Goal: Information Seeking & Learning: Learn about a topic

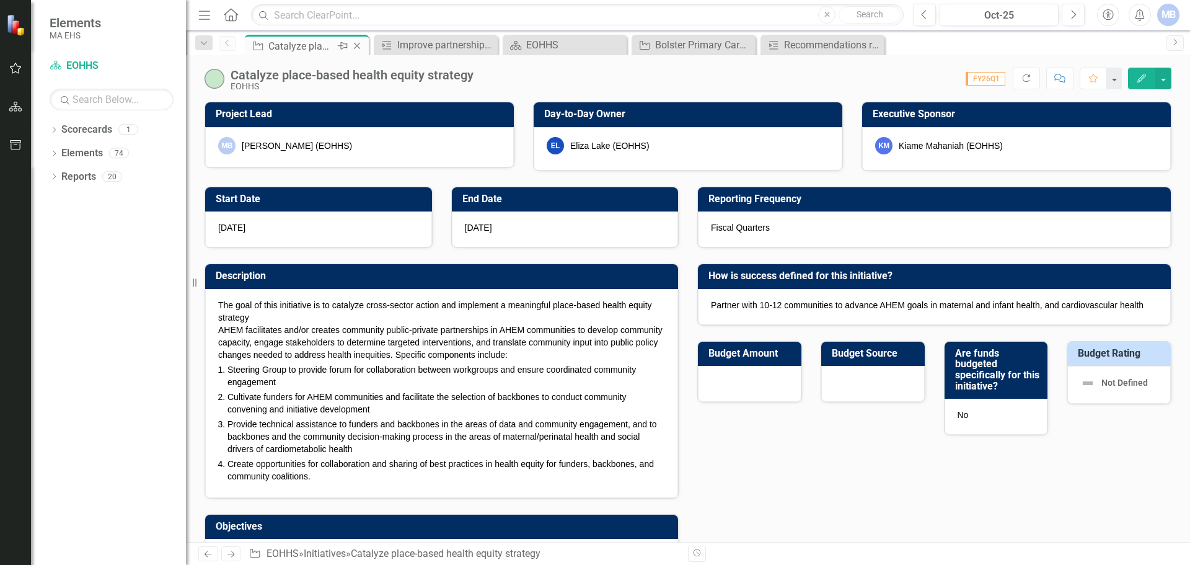
click at [274, 48] on div "Catalyze place-based health equity strategy" at bounding box center [301, 45] width 66 height 15
click at [359, 44] on icon "Close" at bounding box center [357, 46] width 12 height 10
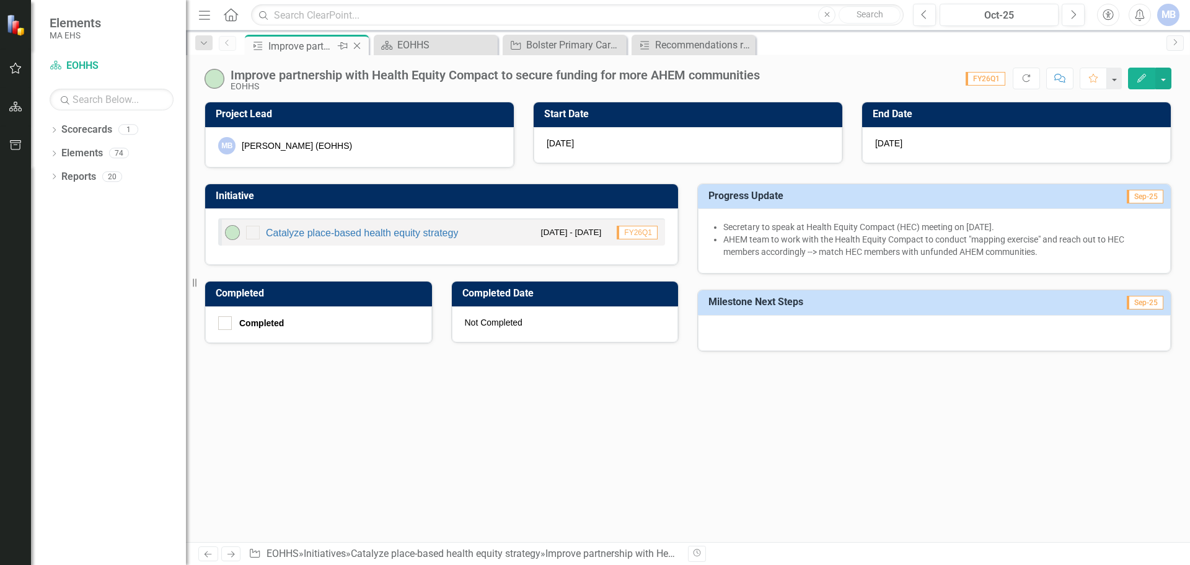
click at [334, 45] on div "Pin" at bounding box center [341, 45] width 15 height 15
click at [359, 42] on icon "Pin" at bounding box center [357, 46] width 10 height 12
click at [356, 45] on icon "Close" at bounding box center [357, 46] width 12 height 10
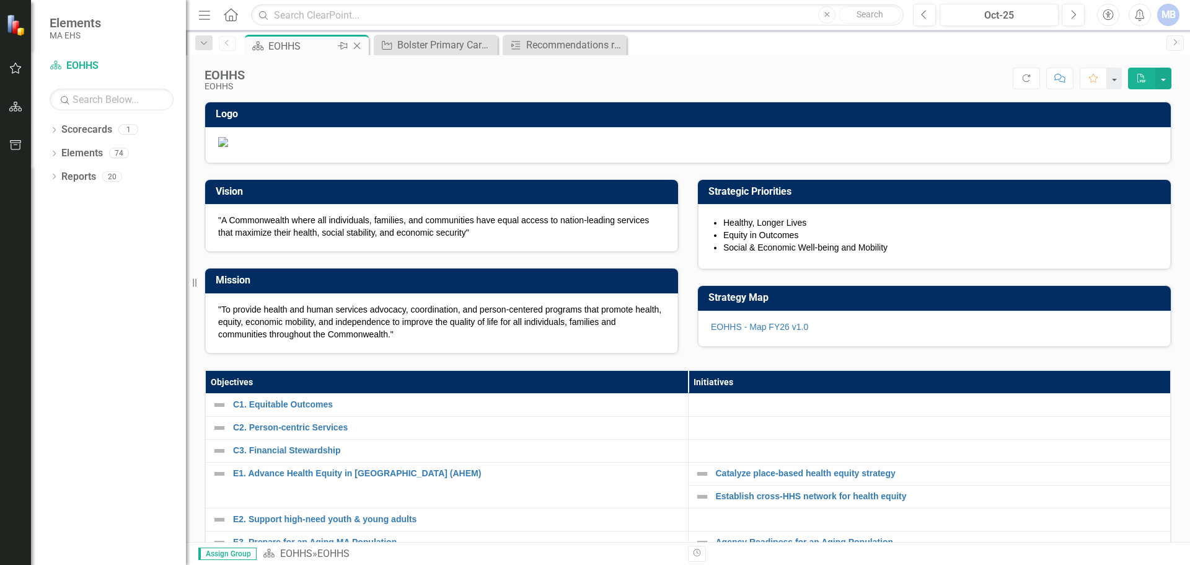
click at [319, 45] on div "EOHHS" at bounding box center [301, 45] width 66 height 15
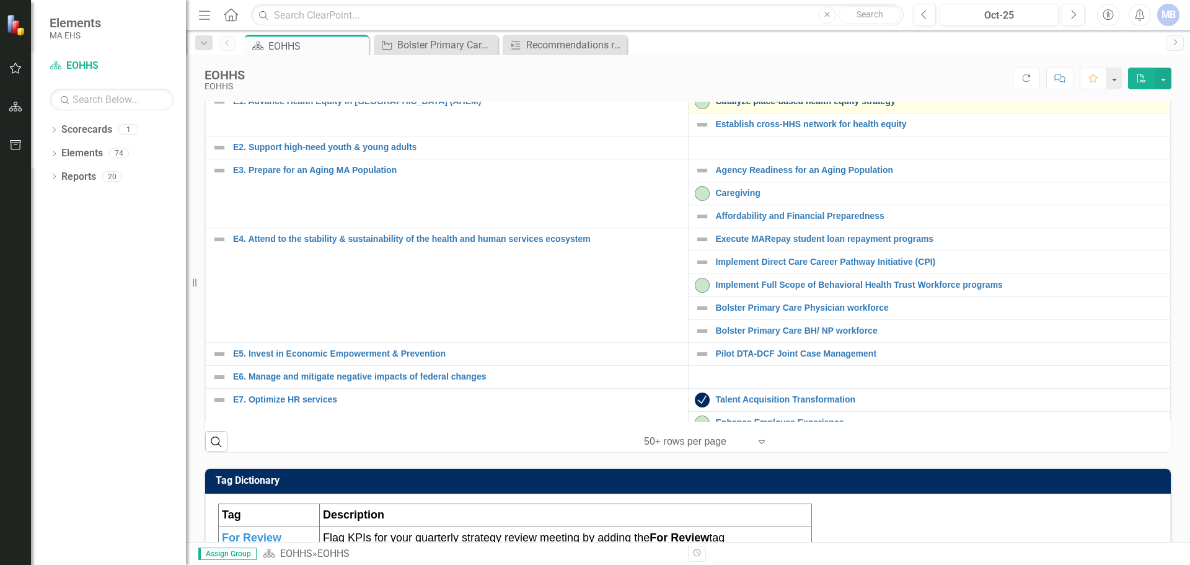
click at [593, 106] on link "Catalyze place-based health equity strategy" at bounding box center [940, 101] width 449 height 9
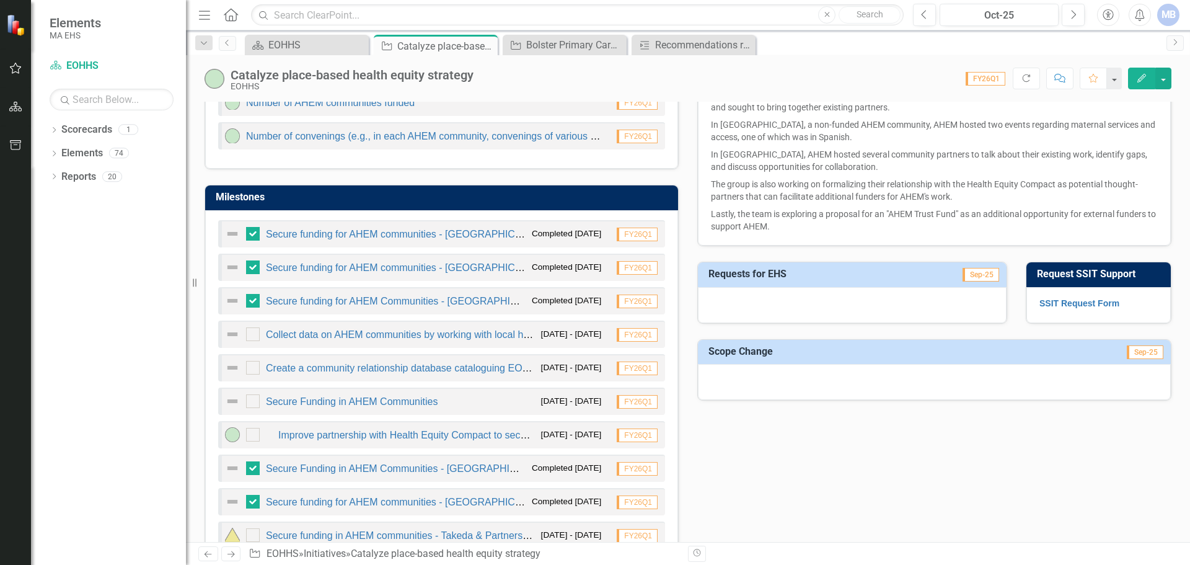
scroll to position [124, 0]
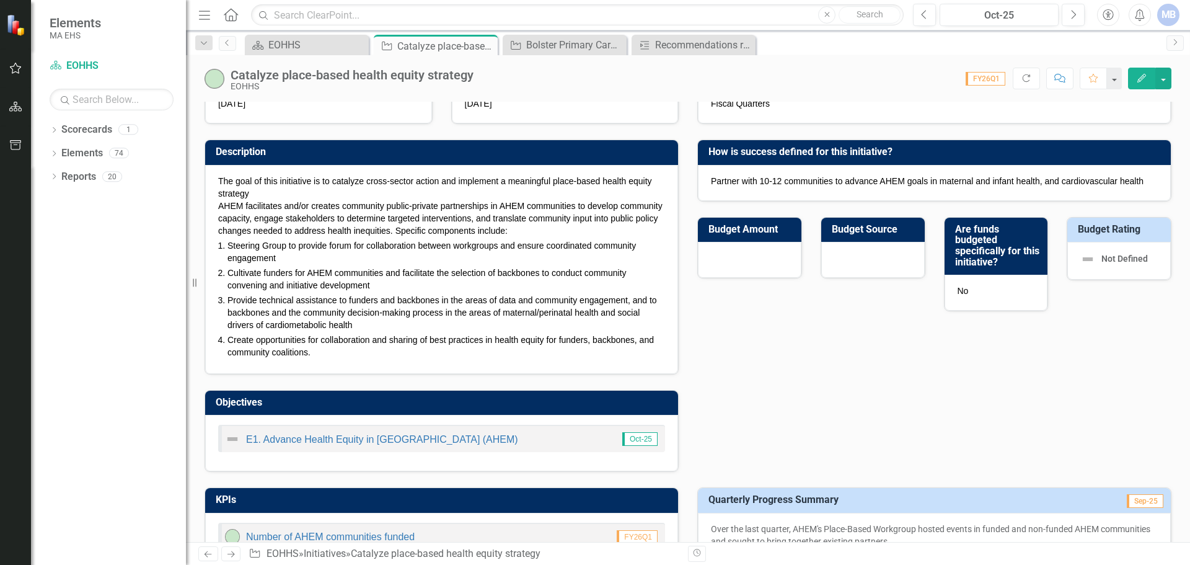
click at [490, 275] on span "Cultivate funders for AHEM communities and facilitate the selection of backbone…" at bounding box center [426, 279] width 399 height 22
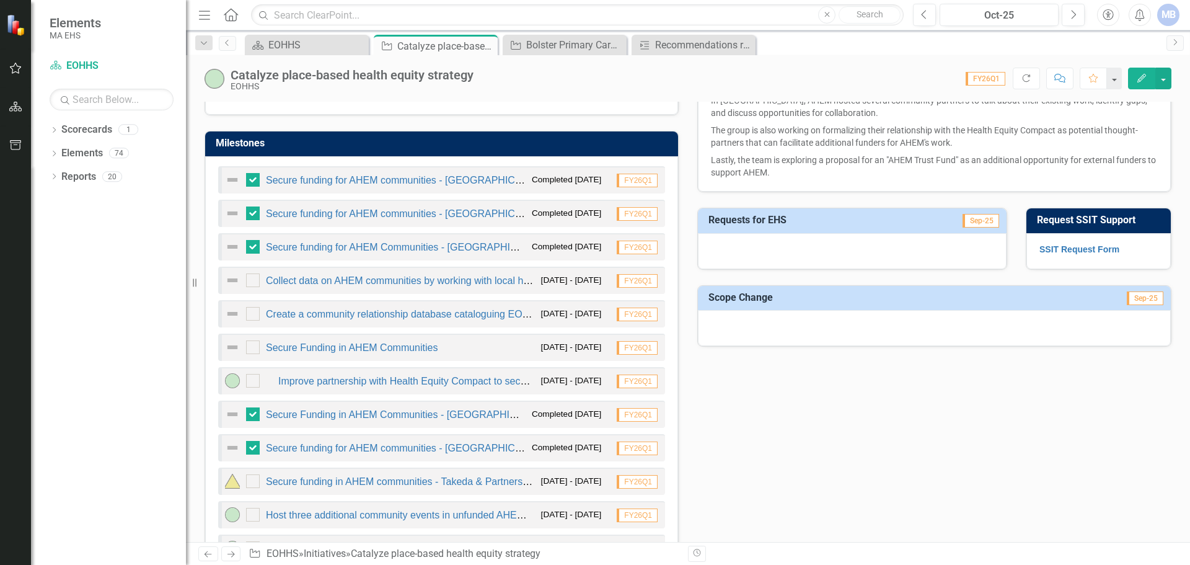
scroll to position [620, 0]
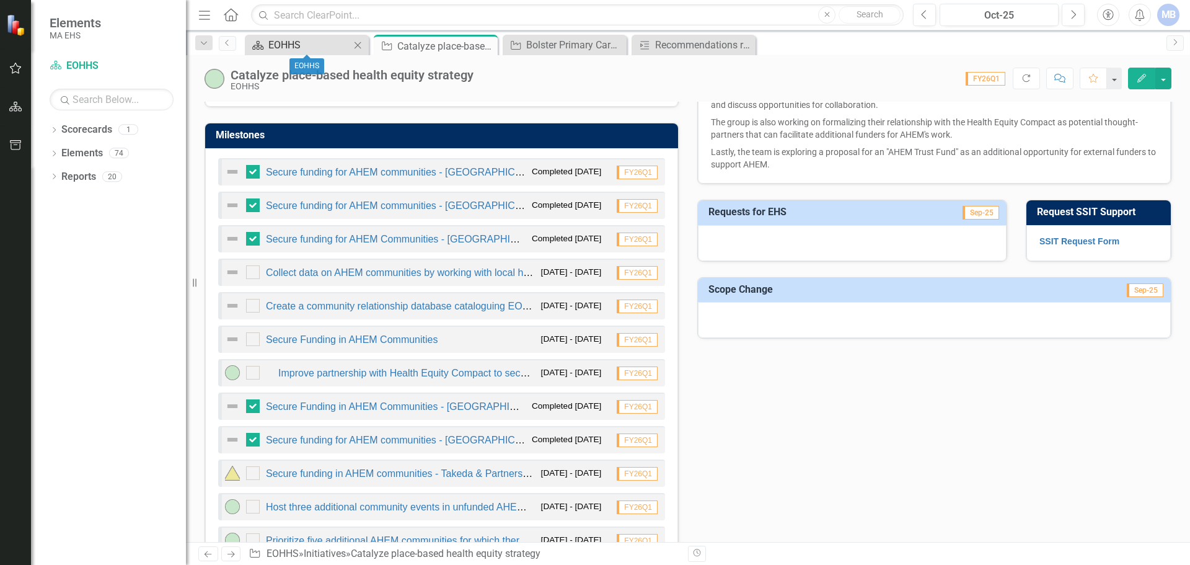
click at [298, 46] on div "EOHHS" at bounding box center [309, 44] width 82 height 15
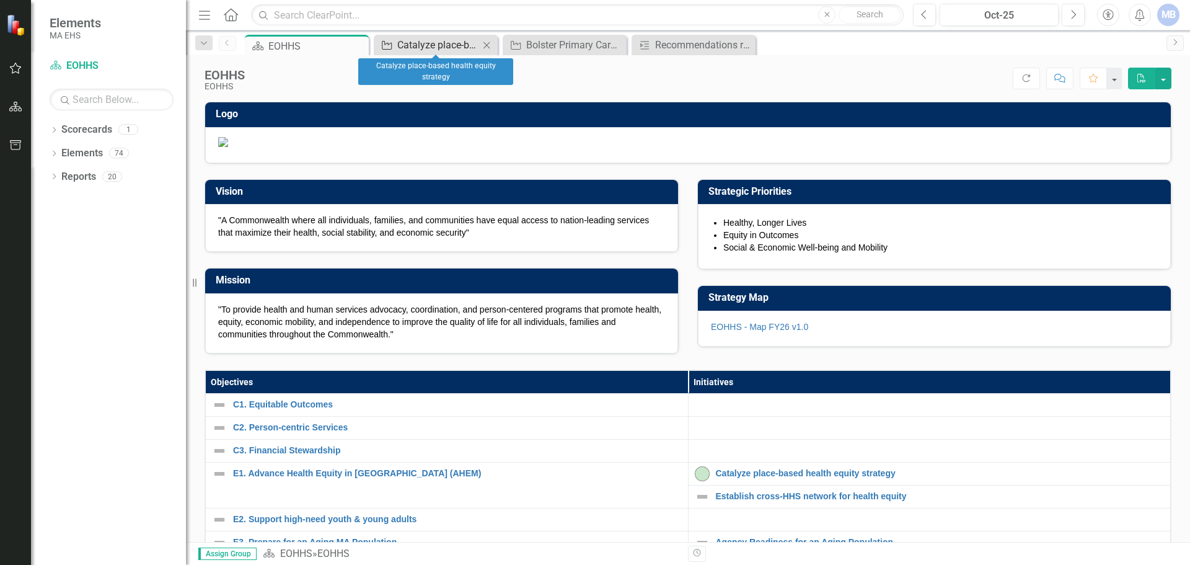
click at [401, 50] on div "Catalyze place-based health equity strategy" at bounding box center [438, 44] width 82 height 15
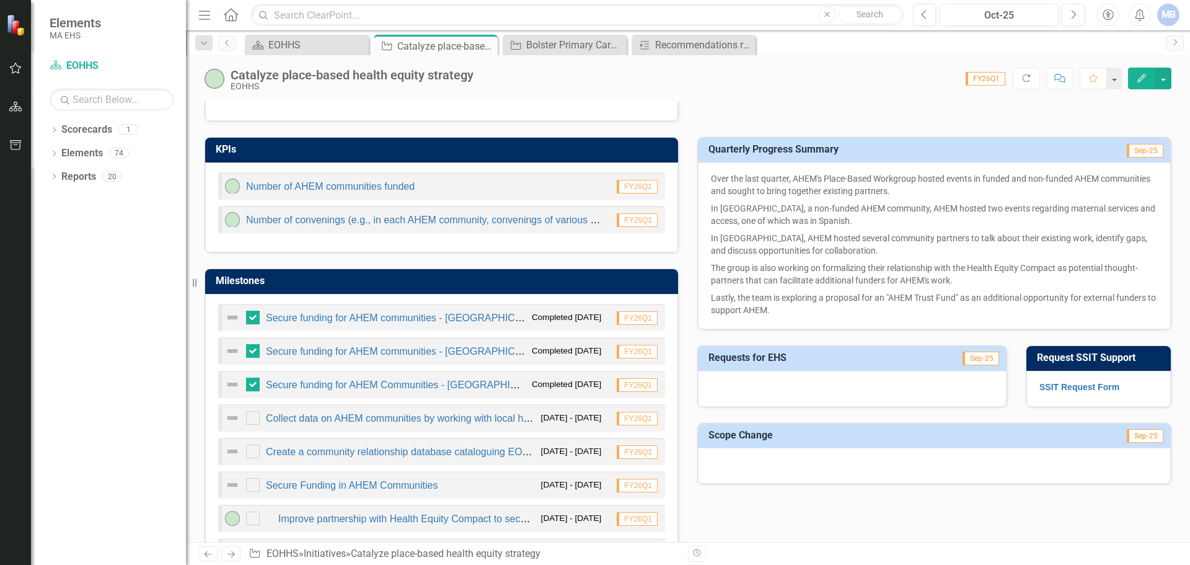
scroll to position [496, 0]
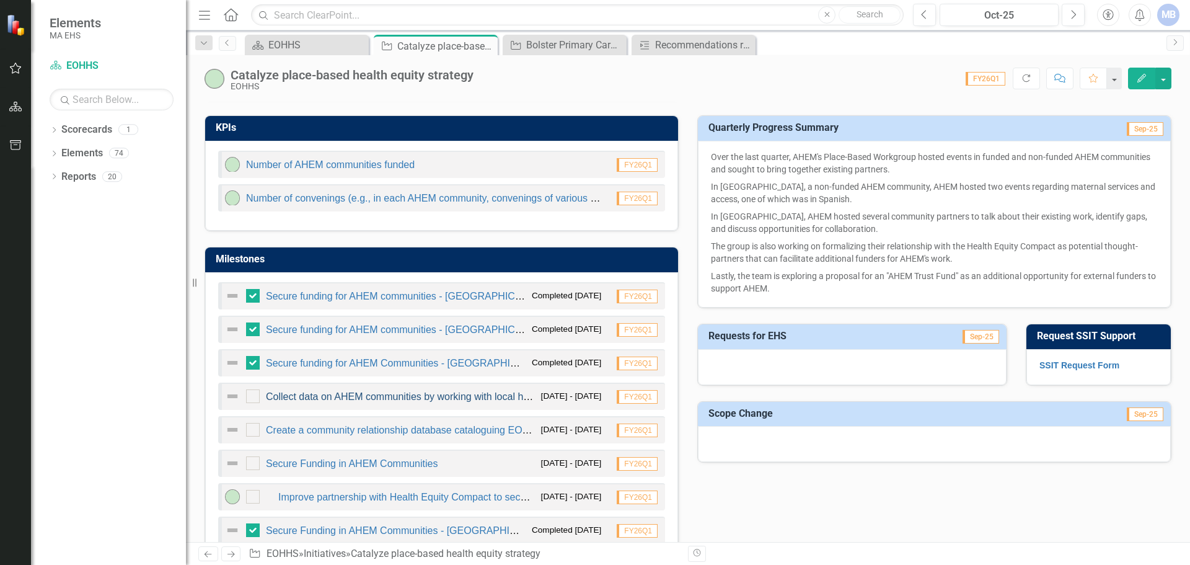
click at [390, 397] on link "Collect data on AHEM communities by working with local health experts" at bounding box center [423, 396] width 314 height 11
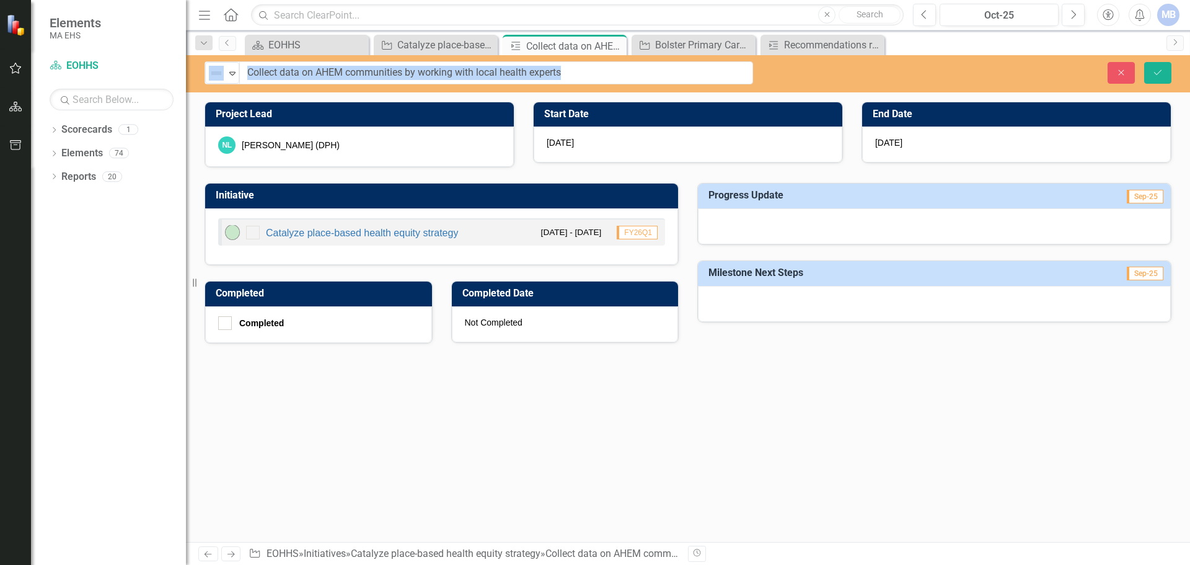
drag, startPoint x: 321, startPoint y: 74, endPoint x: 473, endPoint y: 94, distance: 153.6
click at [461, 71] on input "Collect data on AHEM communities by working with local health experts" at bounding box center [496, 72] width 513 height 23
click at [456, 123] on td "Project Lead" at bounding box center [362, 115] width 292 height 20
click at [365, 177] on div "Initiative Catalyze place-based health equity strategy [DATE] - [DATE] FY26Q1" at bounding box center [441, 216] width 493 height 98
click at [427, 50] on div "Catalyze place-based health equity strategy" at bounding box center [438, 44] width 82 height 15
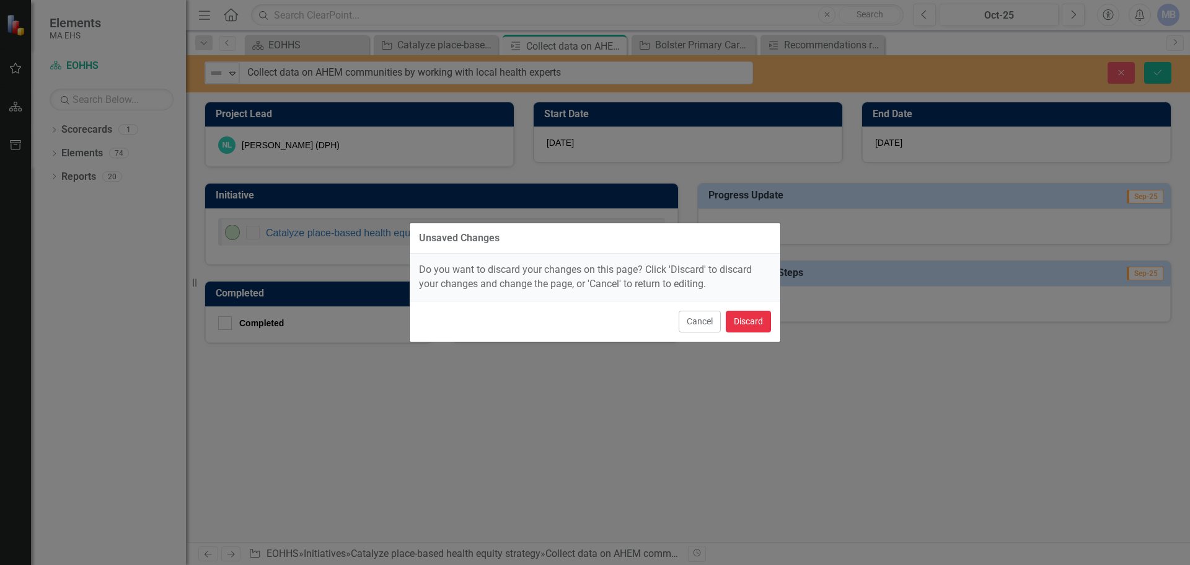
click at [593, 319] on button "Discard" at bounding box center [748, 321] width 45 height 22
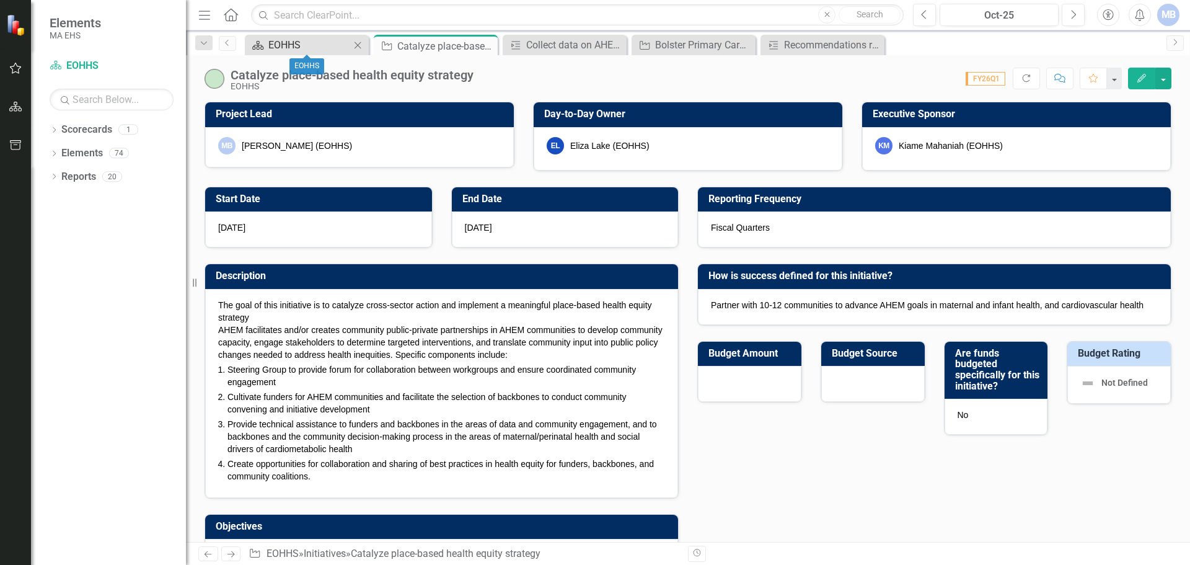
click at [325, 46] on div "EOHHS" at bounding box center [309, 44] width 82 height 15
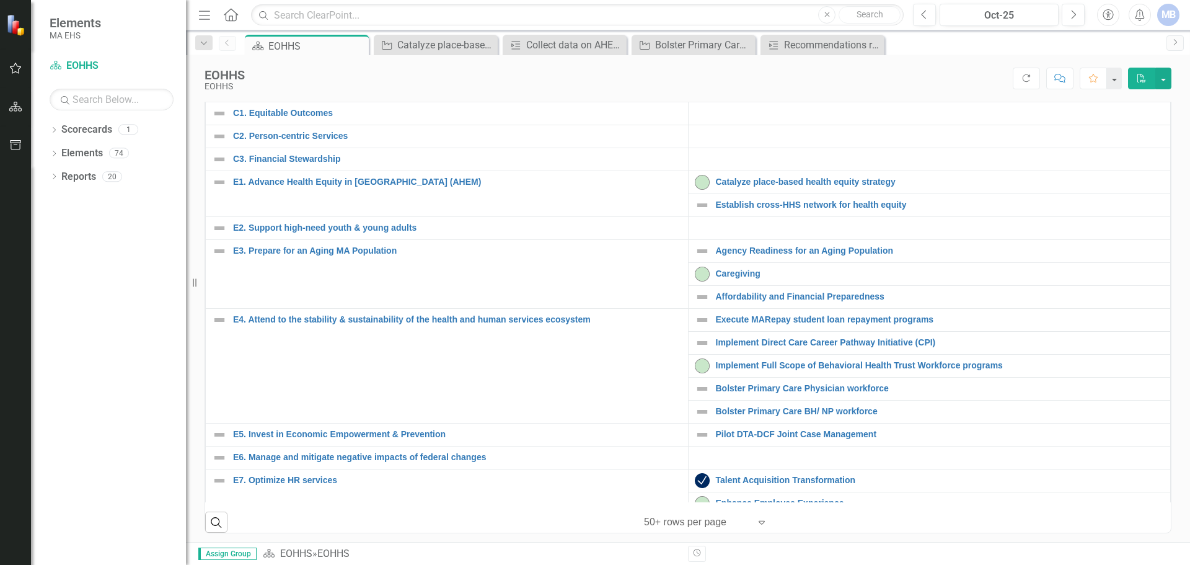
scroll to position [434, 0]
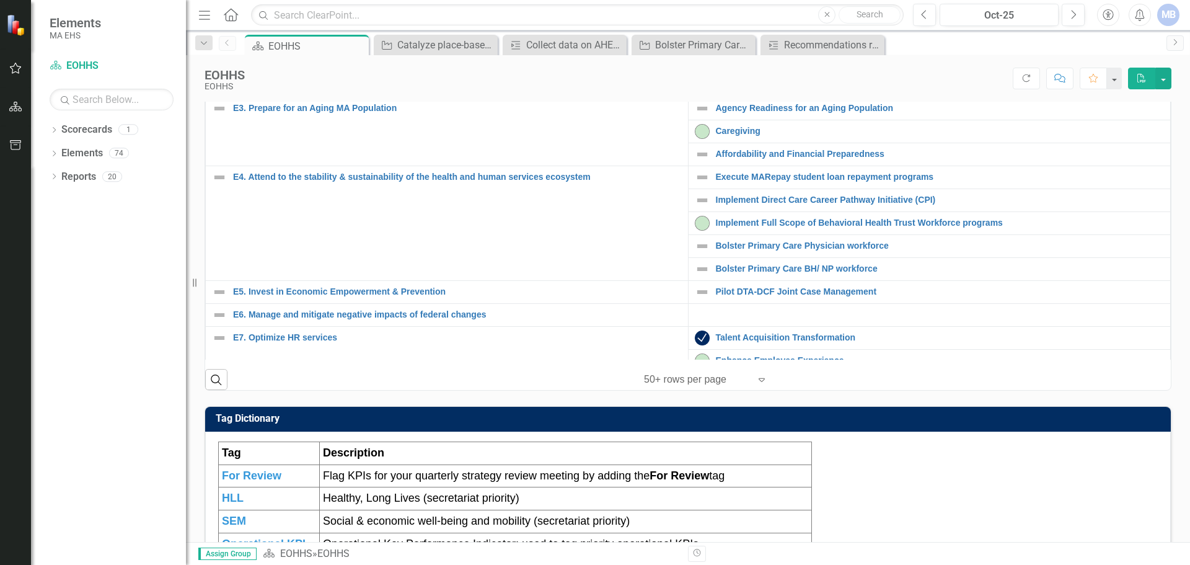
click at [593, 67] on link "Establish cross-HHS network for health equity" at bounding box center [940, 62] width 449 height 9
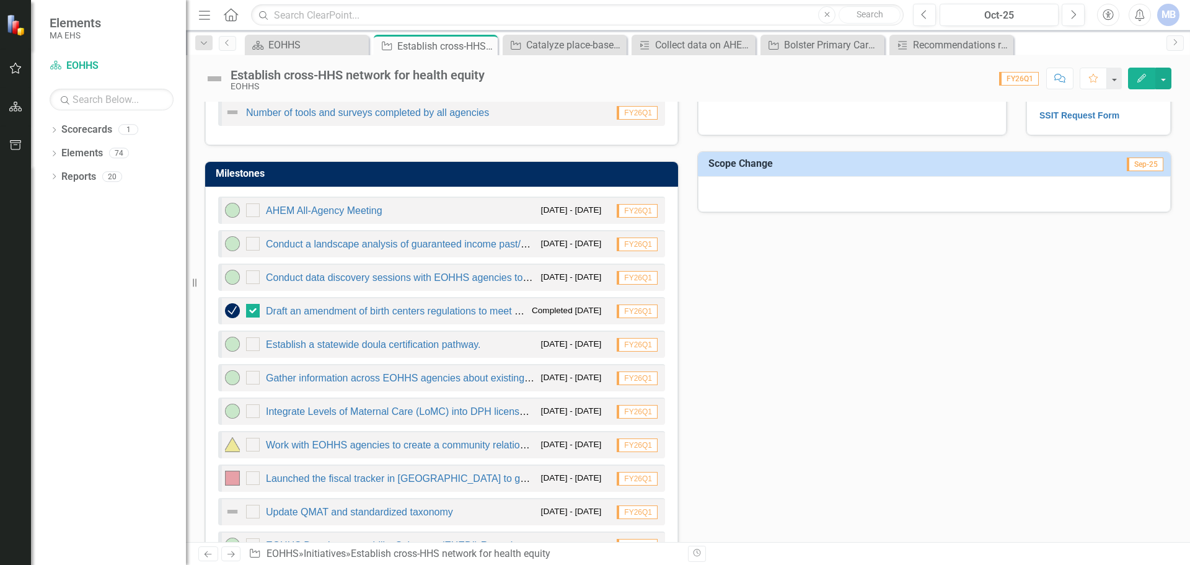
scroll to position [620, 0]
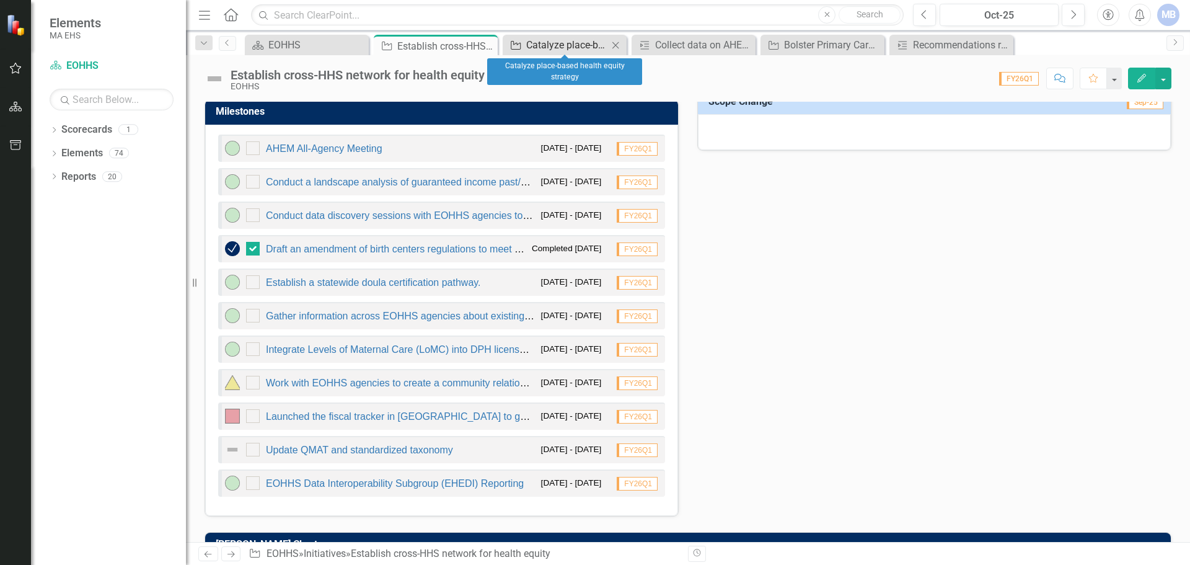
click at [550, 40] on div "Catalyze place-based health equity strategy" at bounding box center [567, 44] width 82 height 15
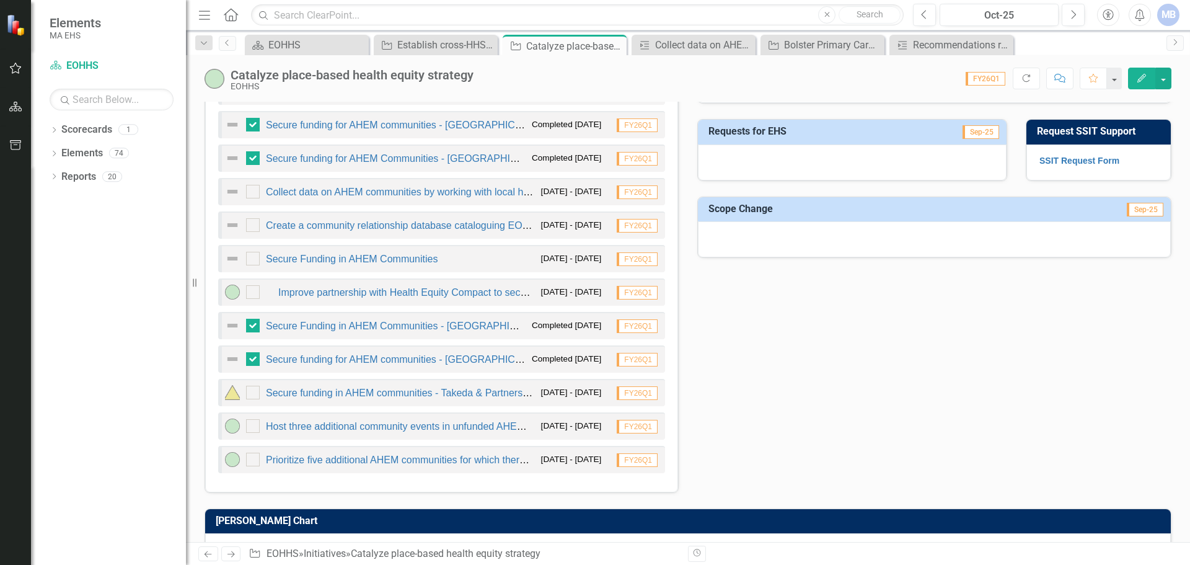
scroll to position [620, 0]
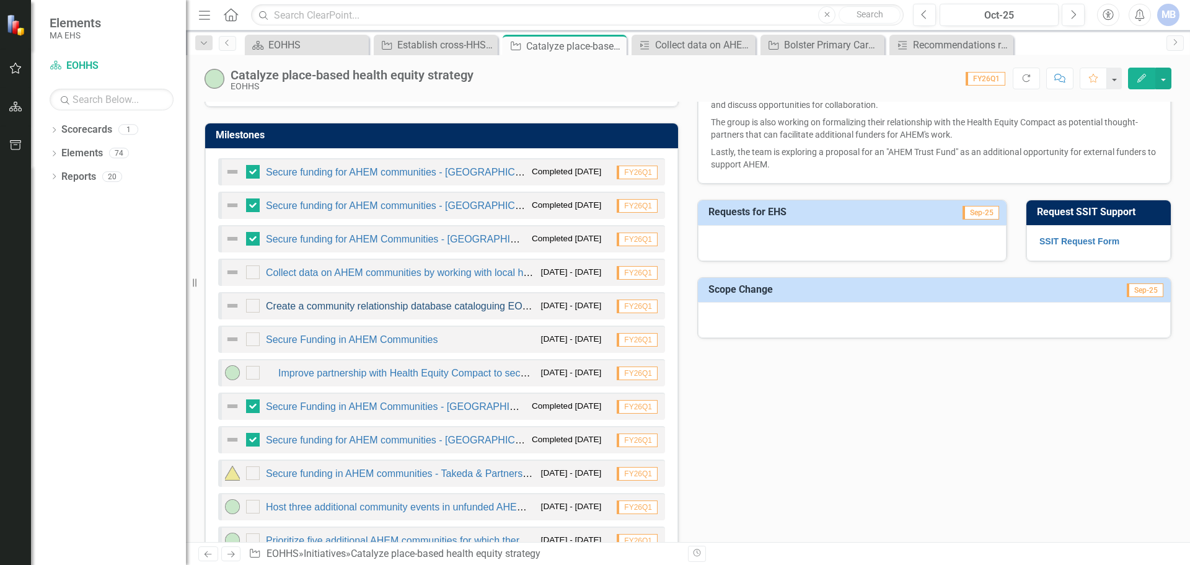
click at [349, 305] on link "Create a community relationship database cataloguing EOHHS agencies' relationsh…" at bounding box center [519, 306] width 506 height 11
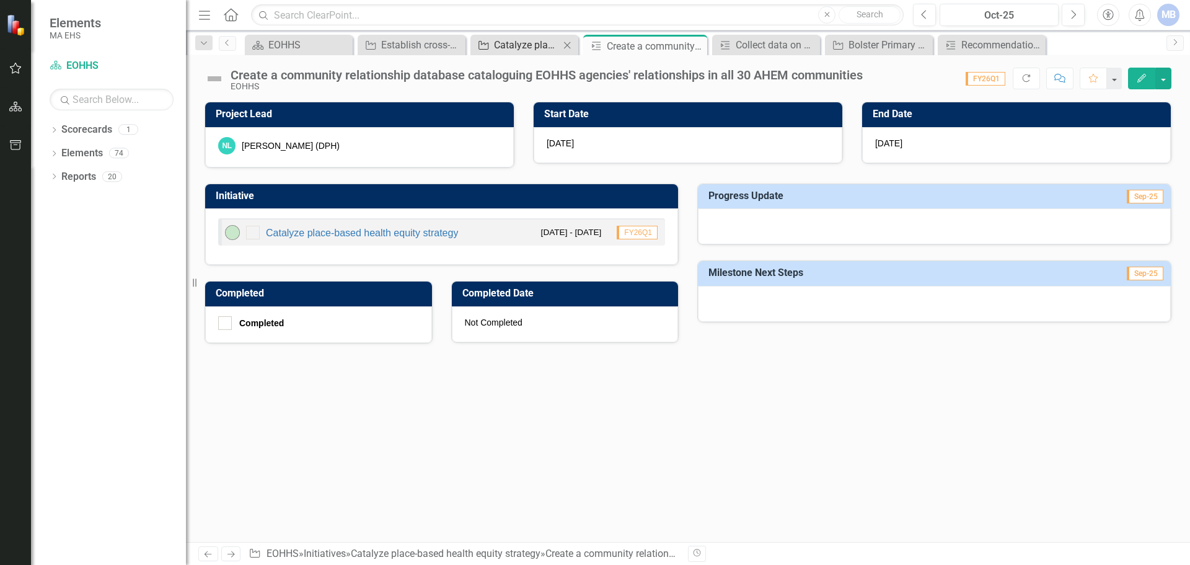
click at [490, 48] on link "Initiative Catalyze place-based health equity strategy" at bounding box center [516, 44] width 86 height 15
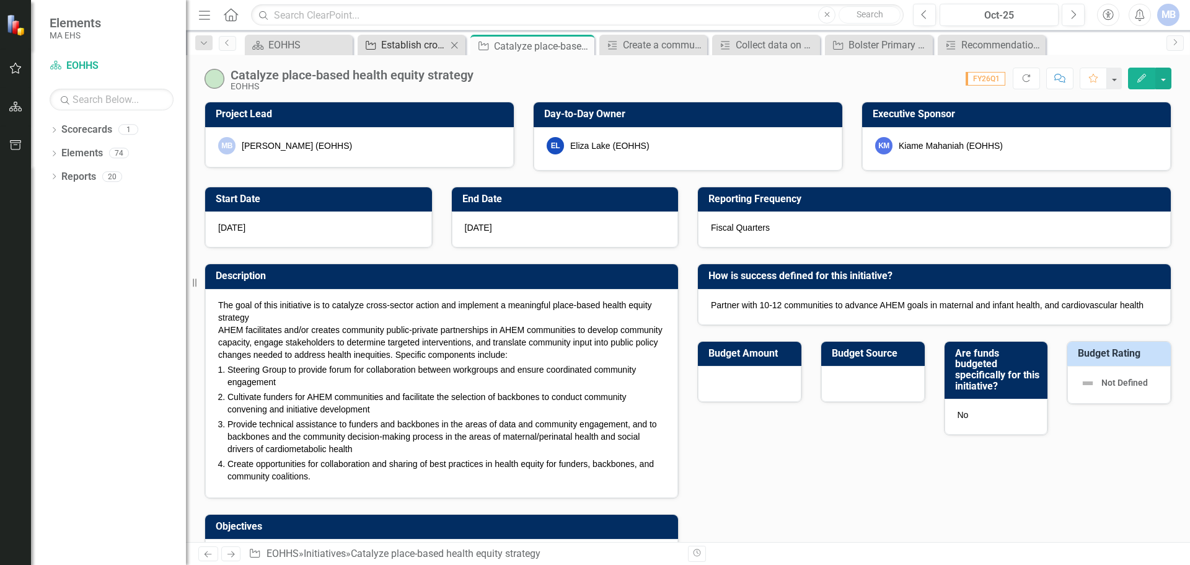
click at [399, 46] on div "Establish cross-HHS network for health equity" at bounding box center [414, 44] width 66 height 15
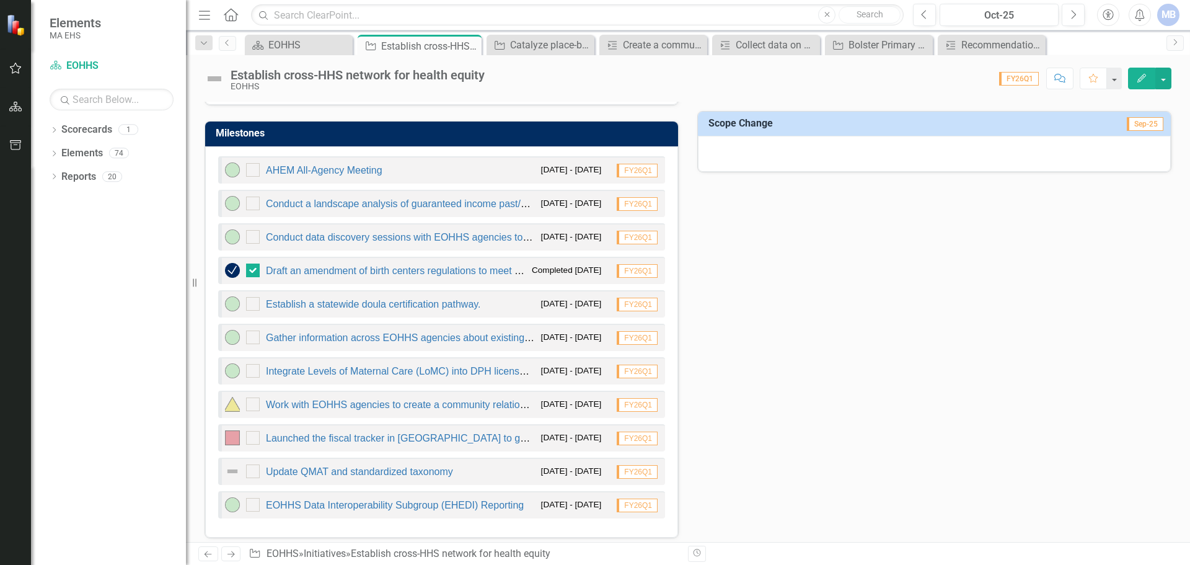
scroll to position [620, 0]
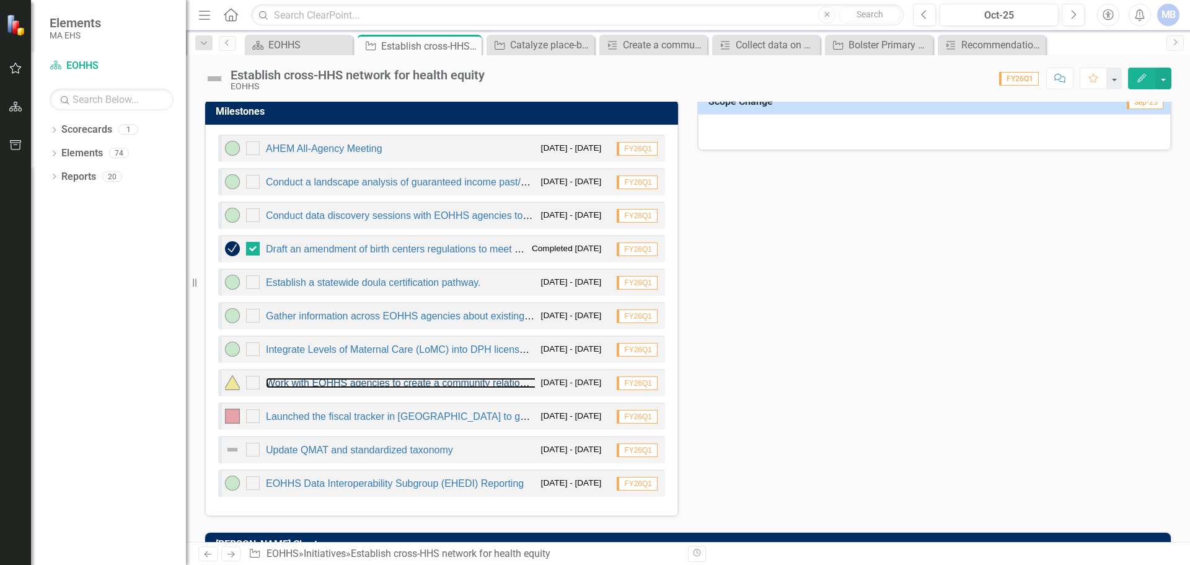
click at [429, 382] on link "Work with EOHHS agencies to create a community relationship database cataloguin…" at bounding box center [577, 382] width 623 height 11
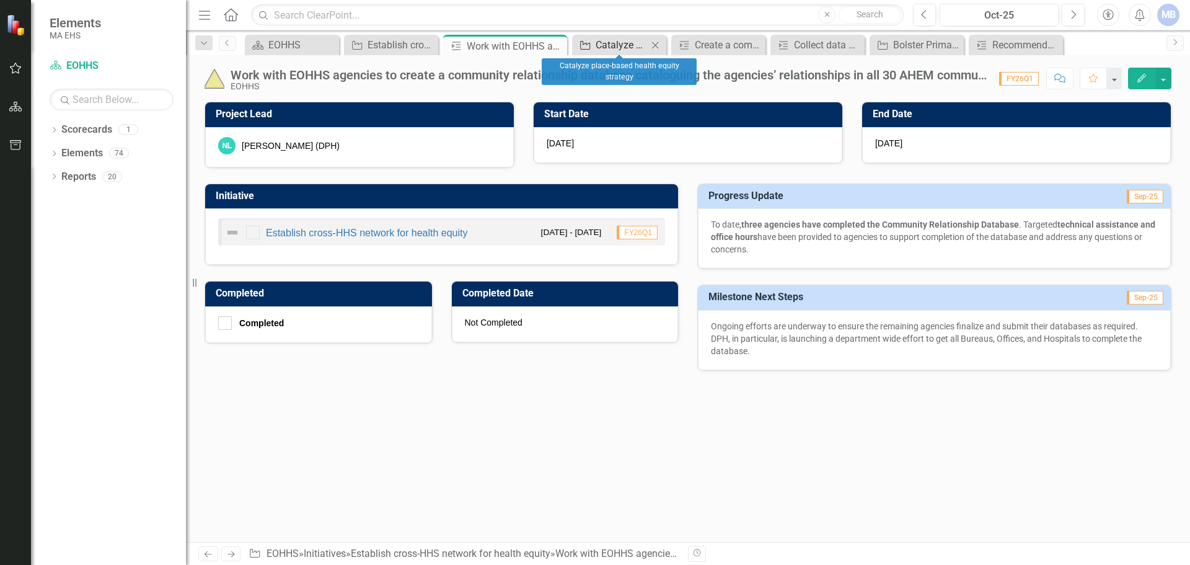
click at [593, 46] on div "Catalyze place-based health equity strategy" at bounding box center [621, 44] width 52 height 15
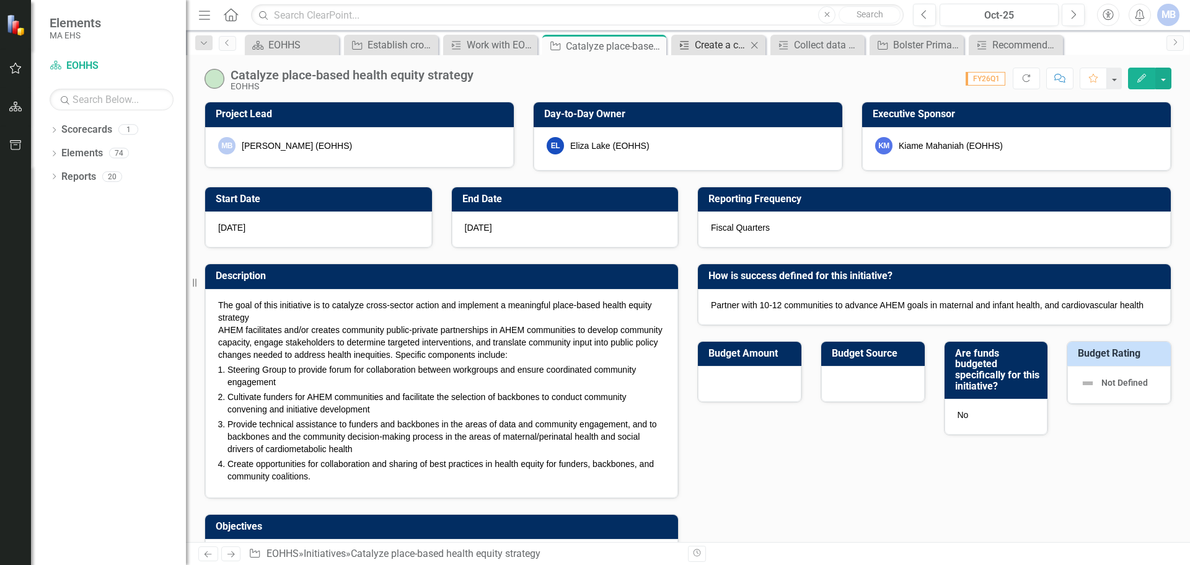
click at [593, 45] on div "Milestone" at bounding box center [681, 44] width 15 height 15
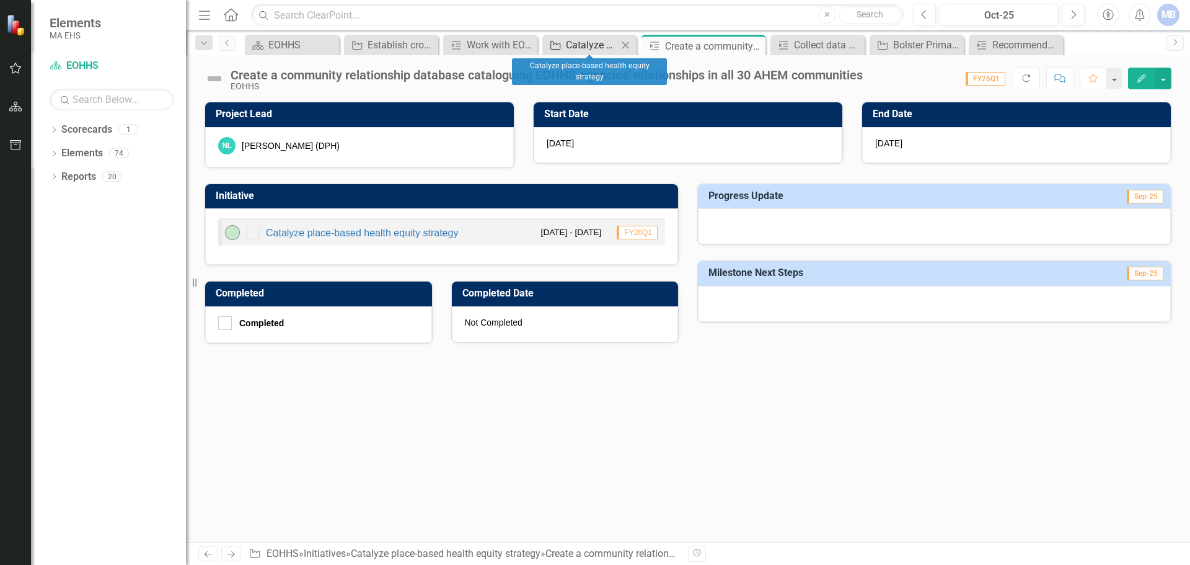
click at [581, 43] on div "Catalyze place-based health equity strategy" at bounding box center [592, 44] width 52 height 15
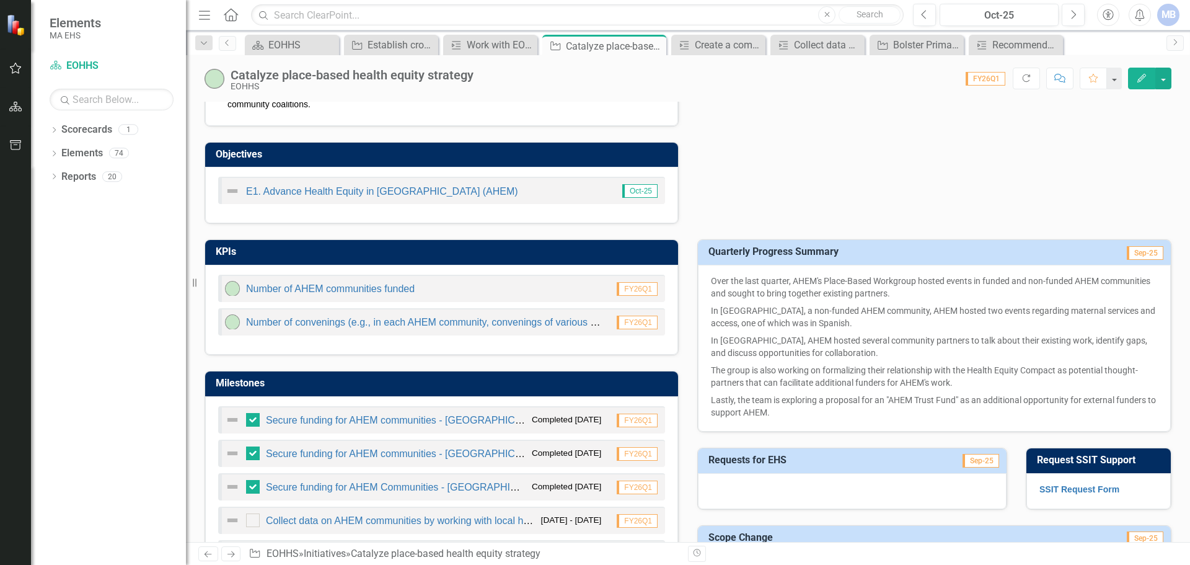
scroll to position [558, 0]
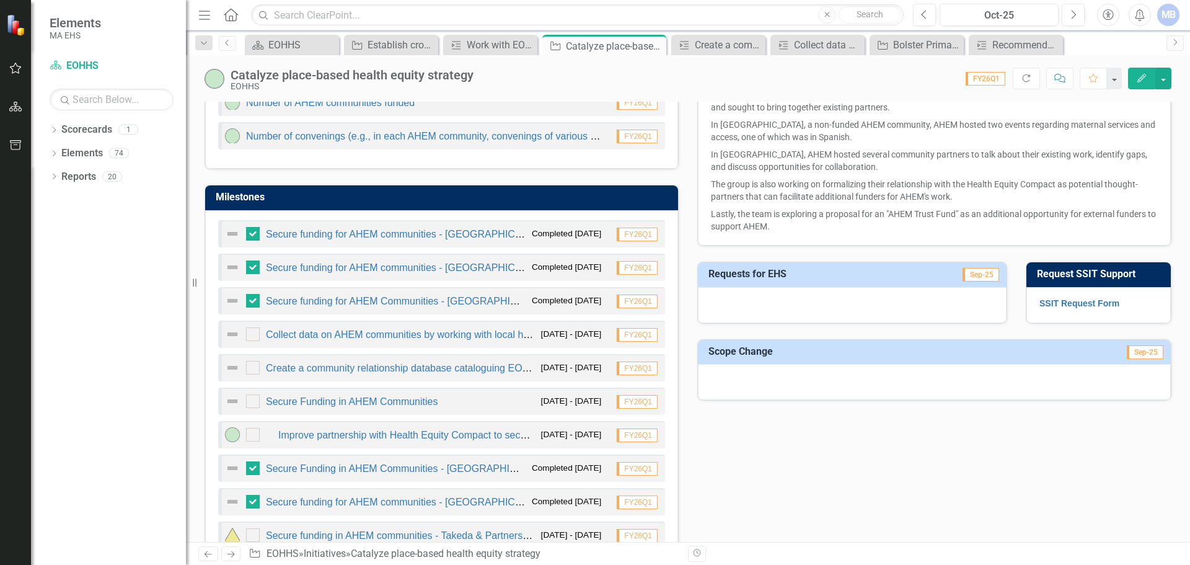
click at [593, 80] on button "Edit" at bounding box center [1141, 79] width 27 height 22
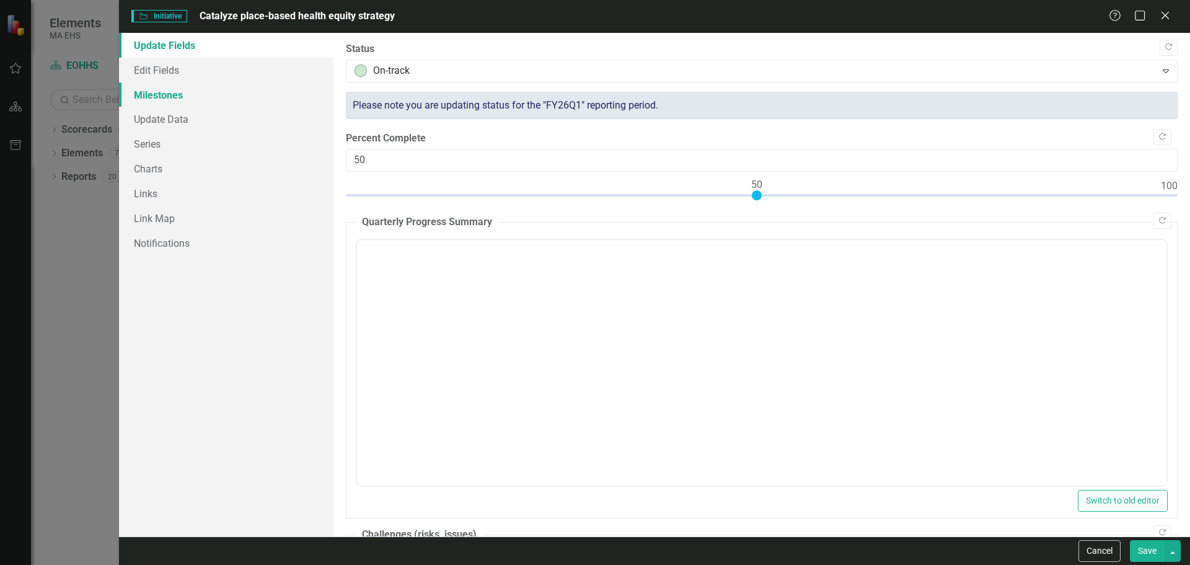
click at [182, 102] on link "Milestones" at bounding box center [226, 94] width 214 height 25
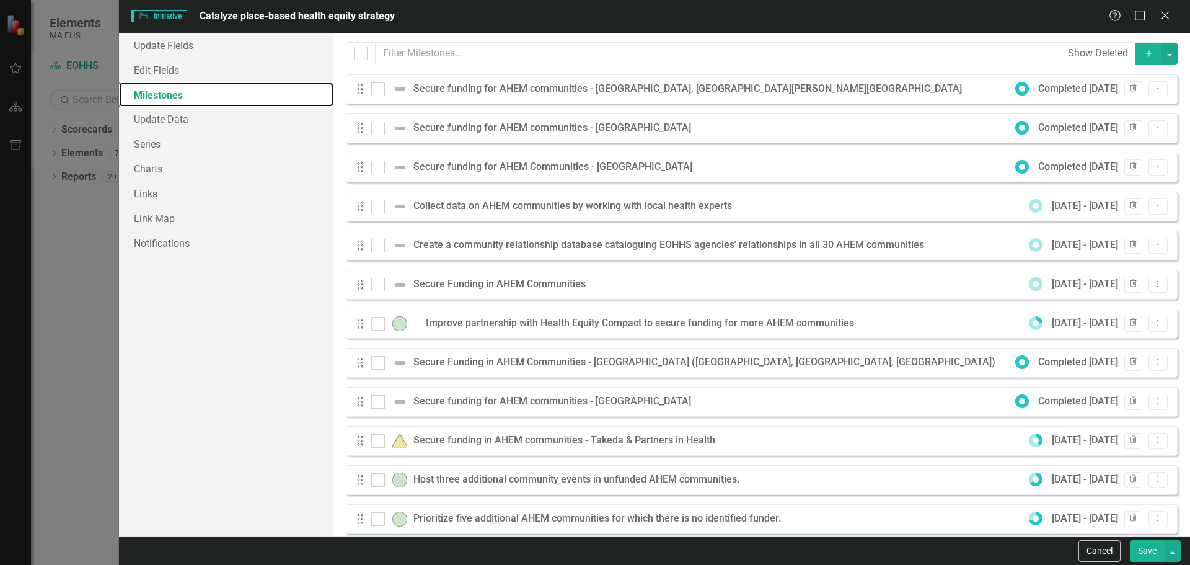
checkbox input "false"
click at [593, 242] on button "Trash" at bounding box center [1133, 245] width 18 height 16
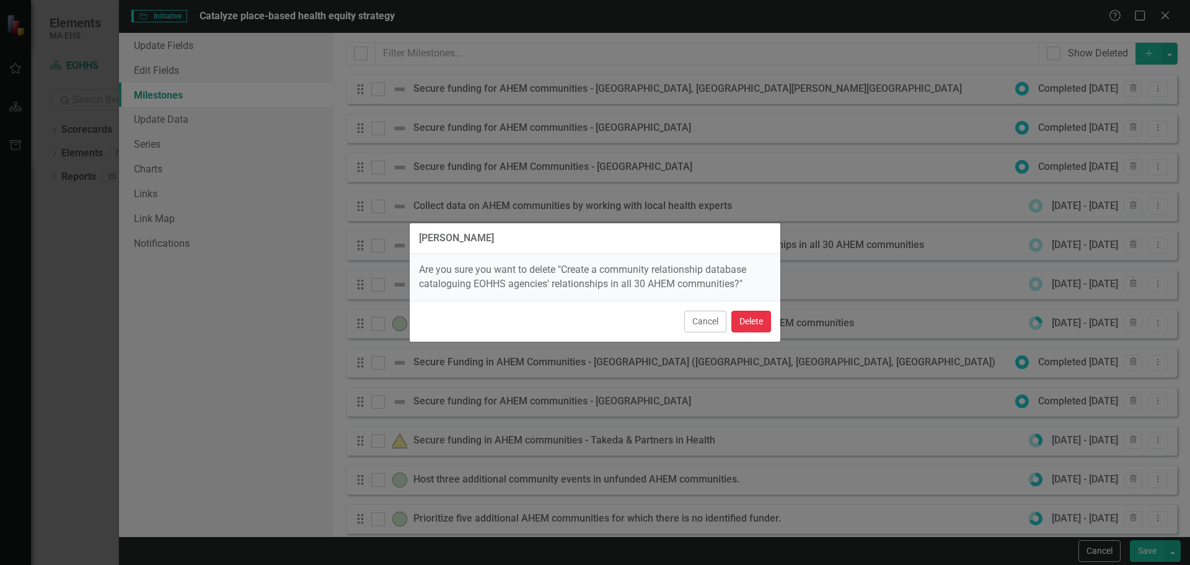
click at [593, 314] on button "Delete" at bounding box center [751, 321] width 40 height 22
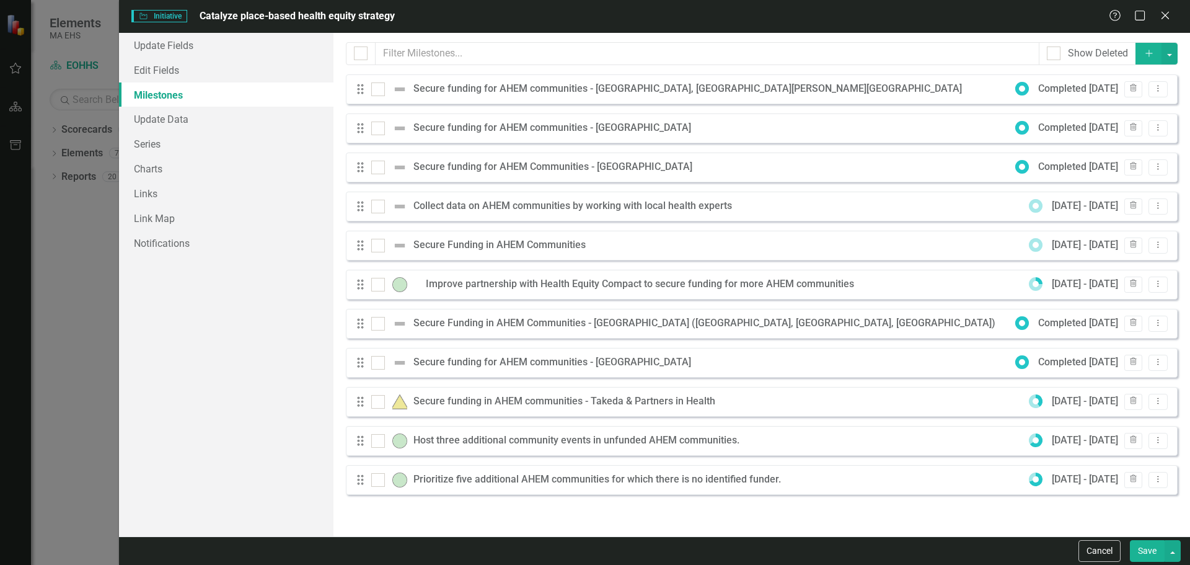
click at [593, 550] on button "Save" at bounding box center [1147, 551] width 35 height 22
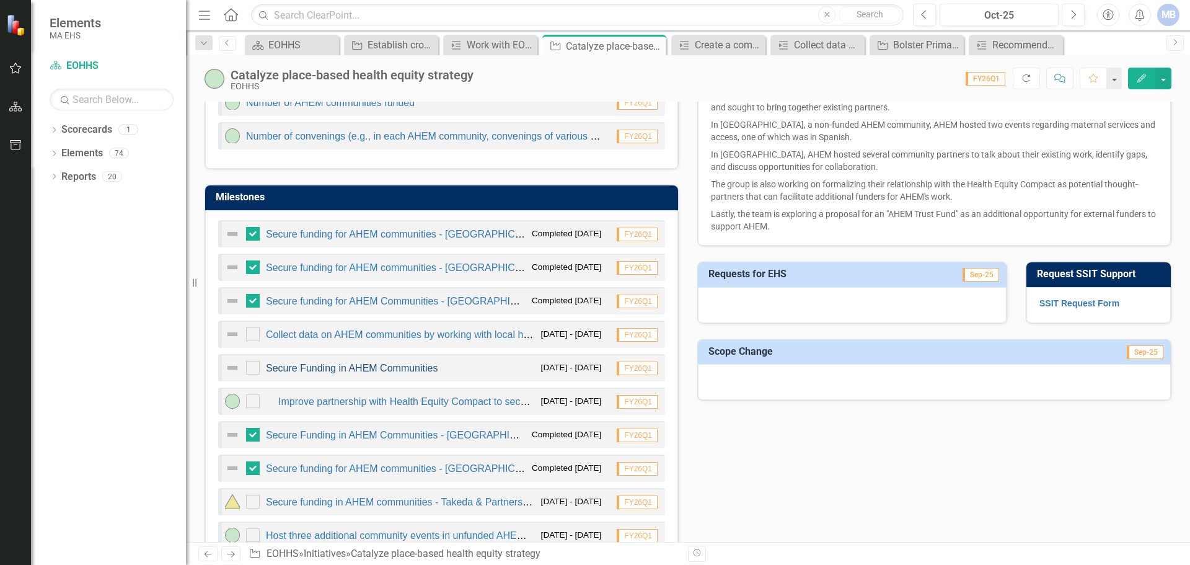
click at [385, 367] on link "Secure Funding in AHEM Communities" at bounding box center [352, 367] width 172 height 11
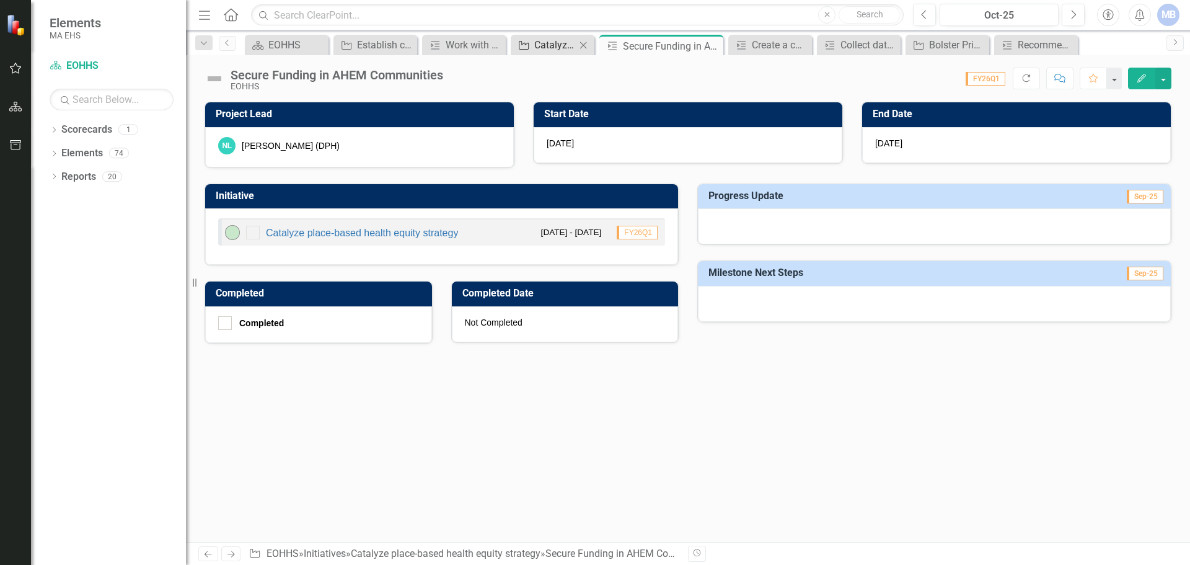
click at [545, 45] on div "Catalyze place-based health equity strategy" at bounding box center [555, 44] width 42 height 15
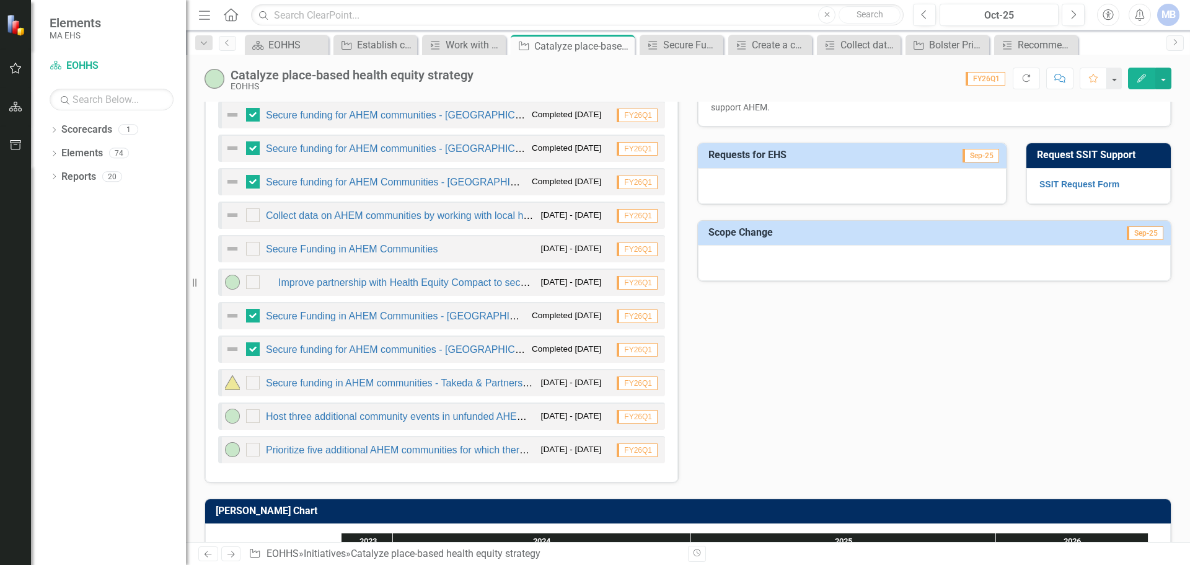
scroll to position [682, 0]
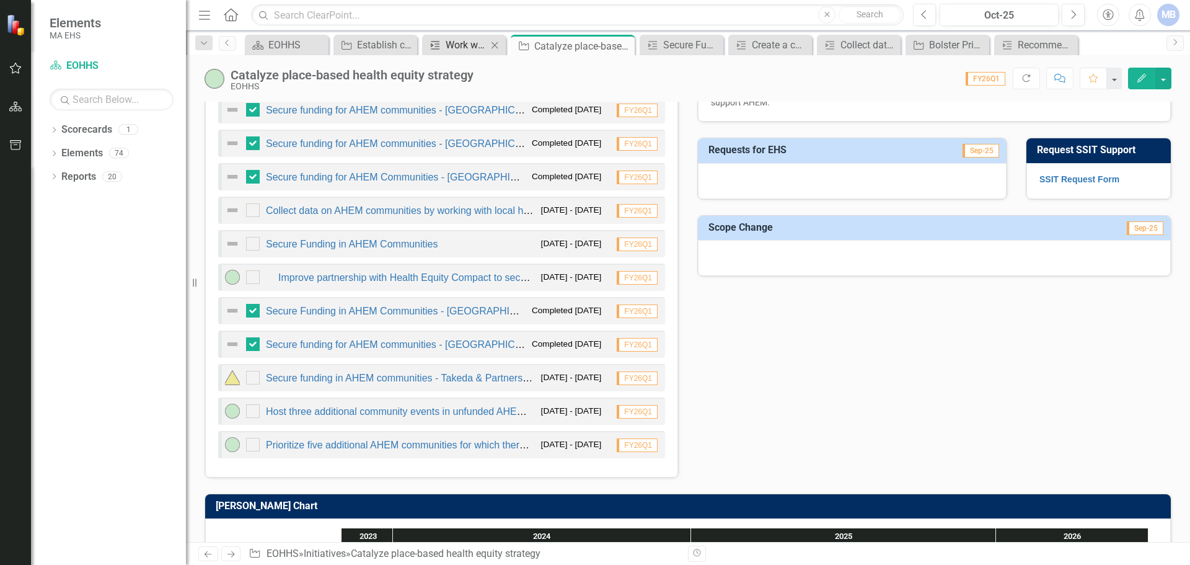
click at [448, 46] on div "Work with EOHHS agencies to create a community relationship database cataloguin…" at bounding box center [467, 44] width 42 height 15
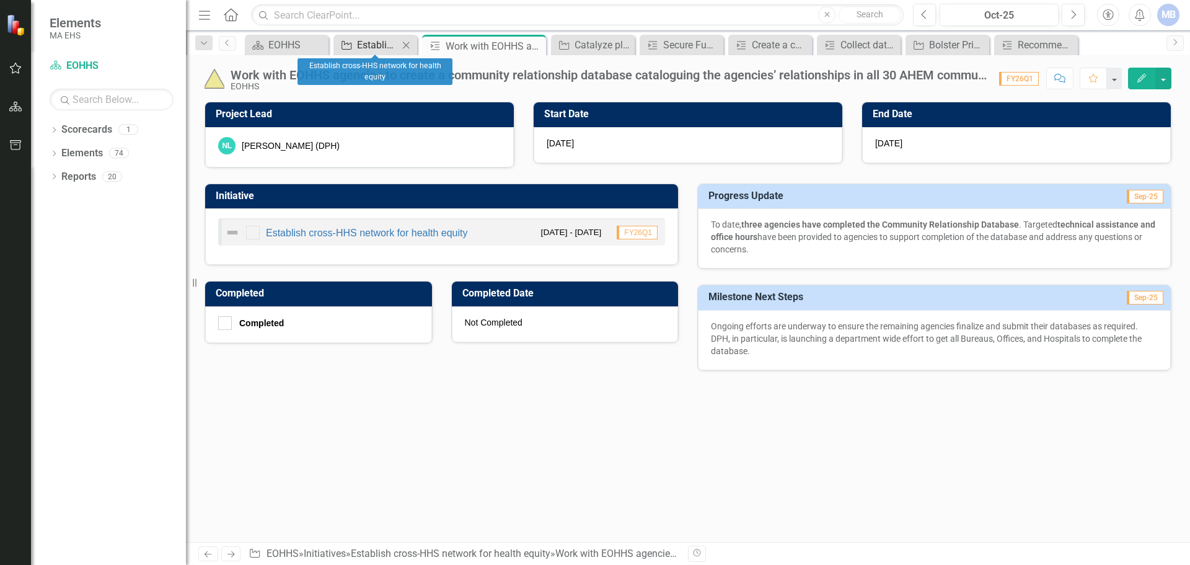
click at [348, 49] on icon at bounding box center [346, 45] width 10 height 9
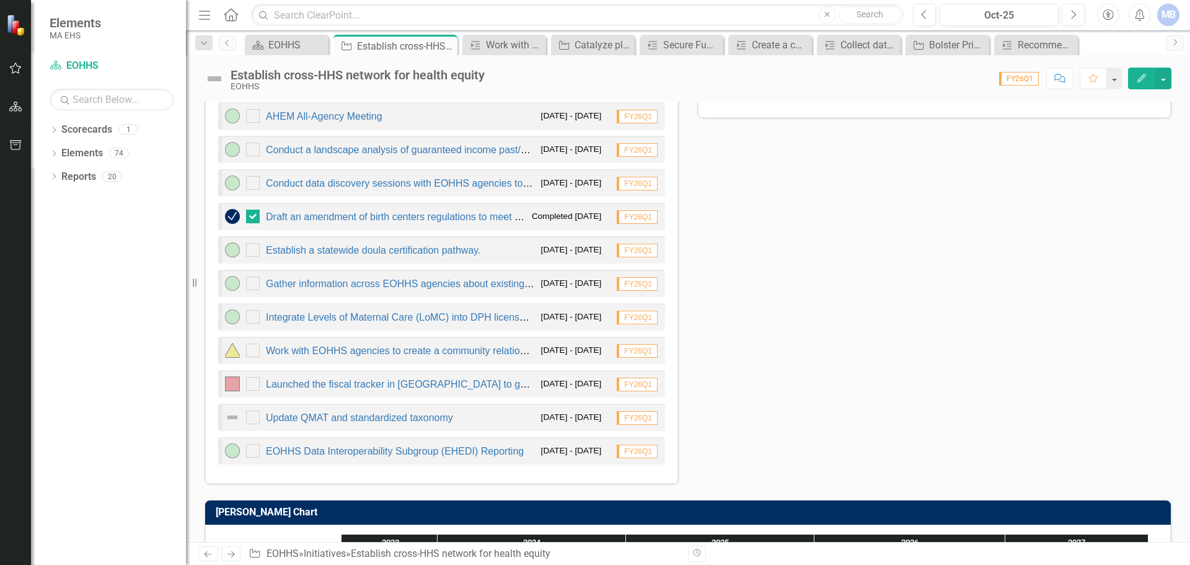
scroll to position [682, 0]
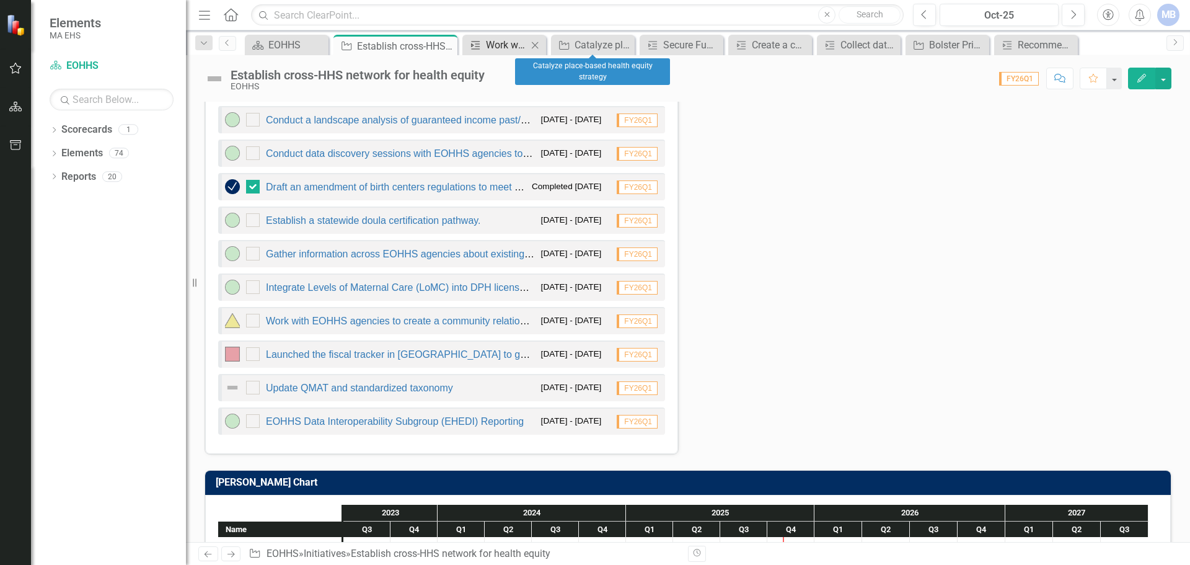
click at [506, 43] on div "Work with EOHHS agencies to create a community relationship database cataloguin…" at bounding box center [507, 44] width 42 height 15
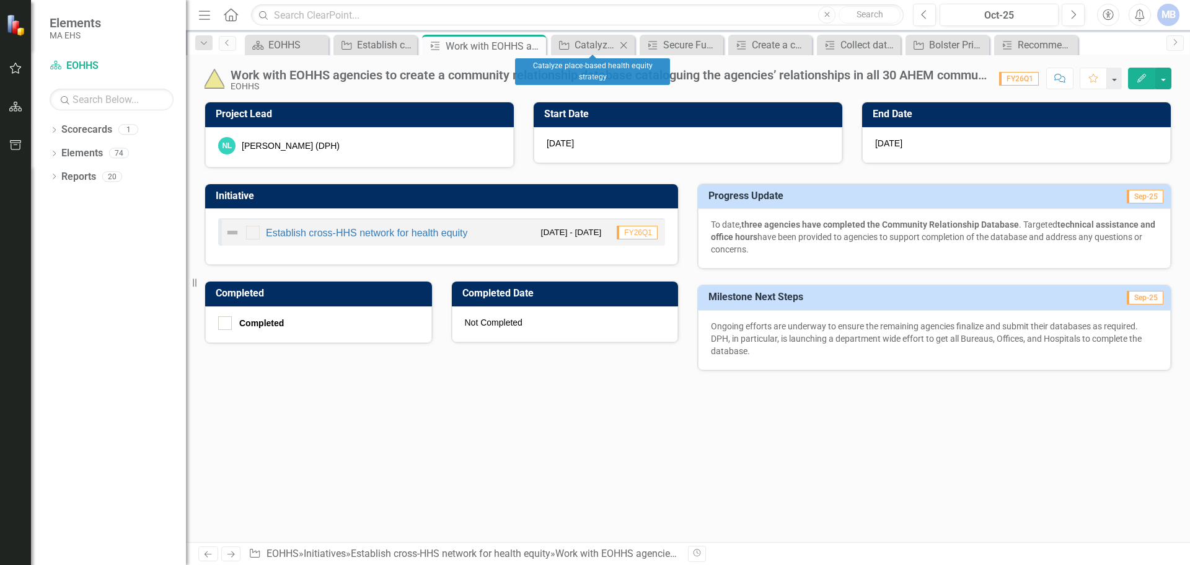
click at [593, 37] on div "Initiative Catalyze place-based health equity strategy Close" at bounding box center [593, 45] width 84 height 20
click at [575, 46] on div "Catalyze place-based health equity strategy" at bounding box center [595, 44] width 42 height 15
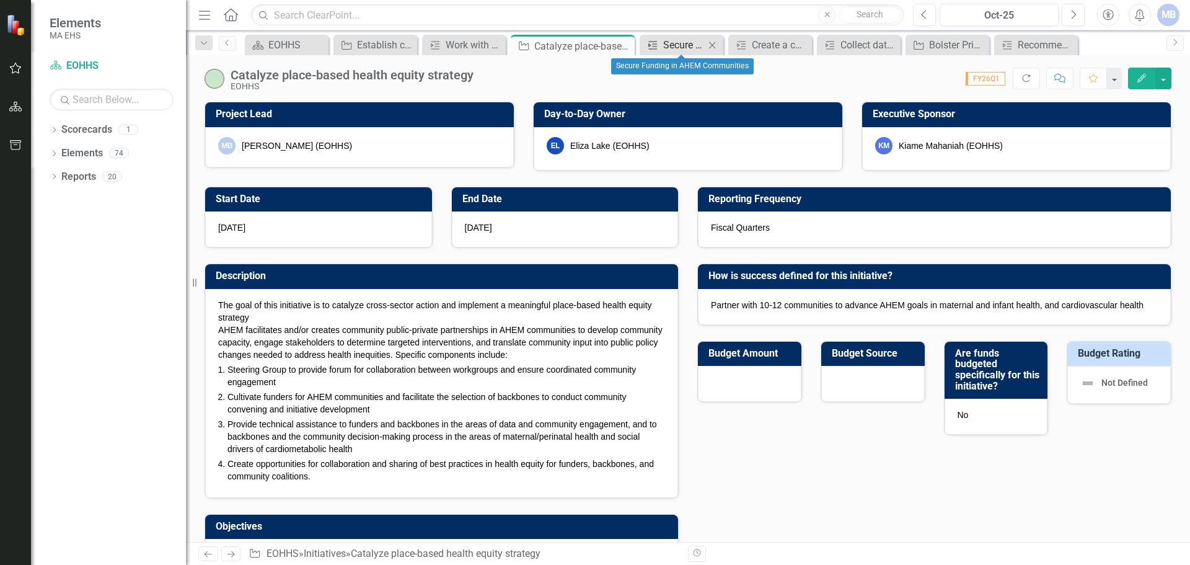
click at [593, 46] on div "Secure Funding in AHEM Communities" at bounding box center [684, 44] width 42 height 15
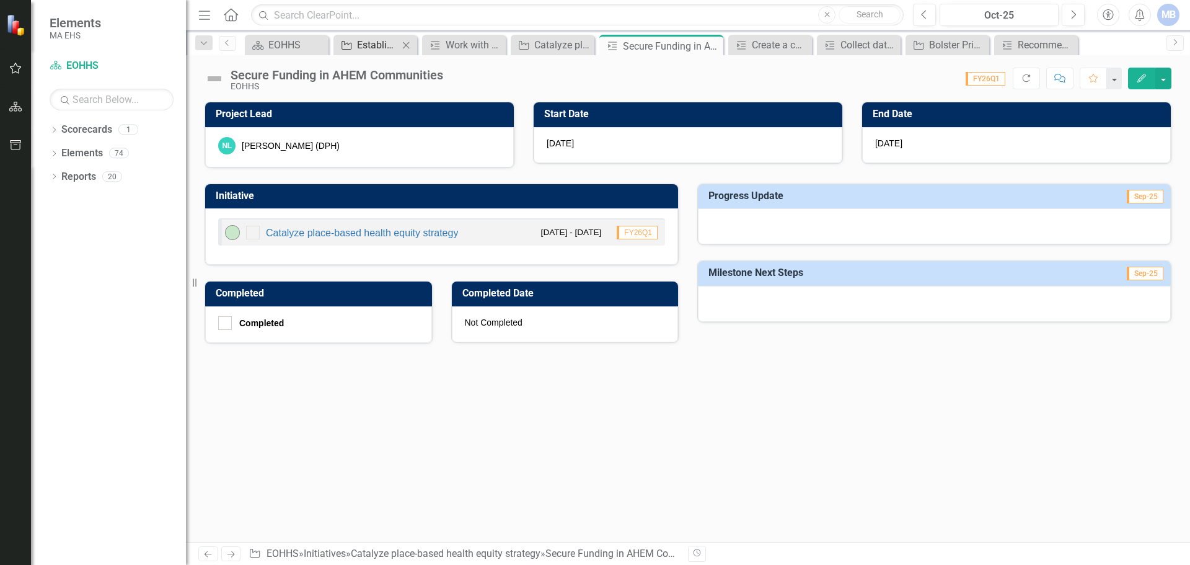
click at [361, 43] on div "Establish cross-HHS network for health equity" at bounding box center [378, 44] width 42 height 15
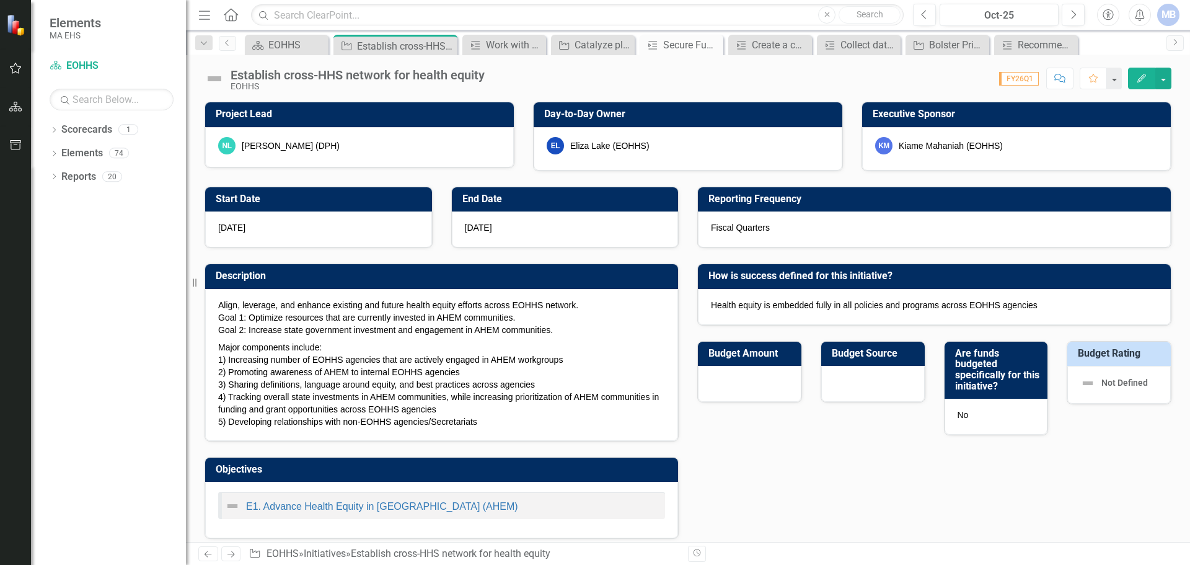
checkbox input "true"
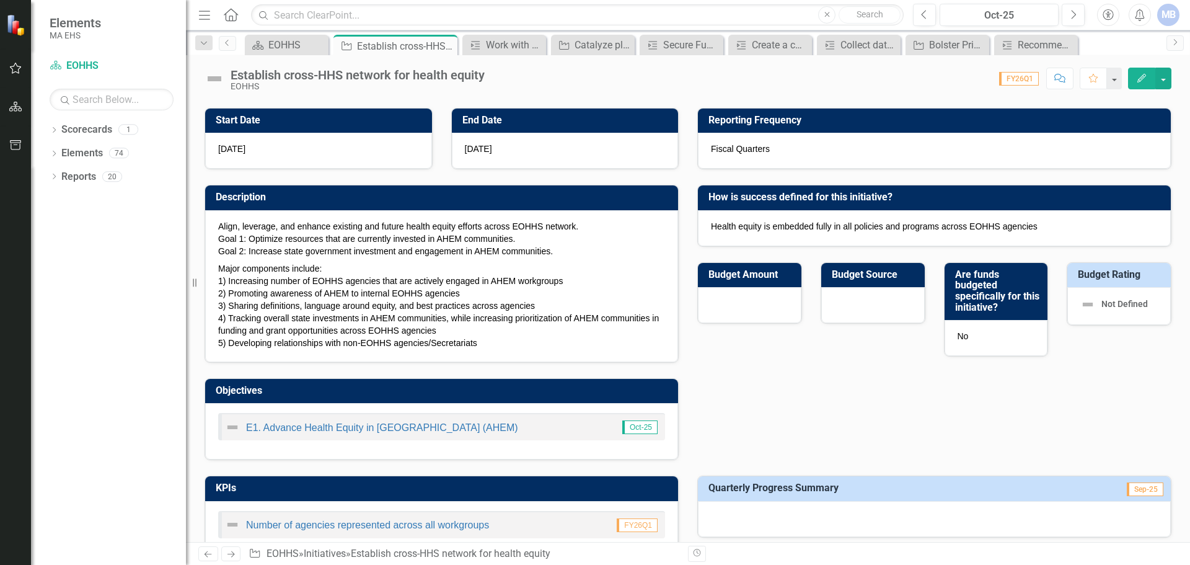
scroll to position [372, 0]
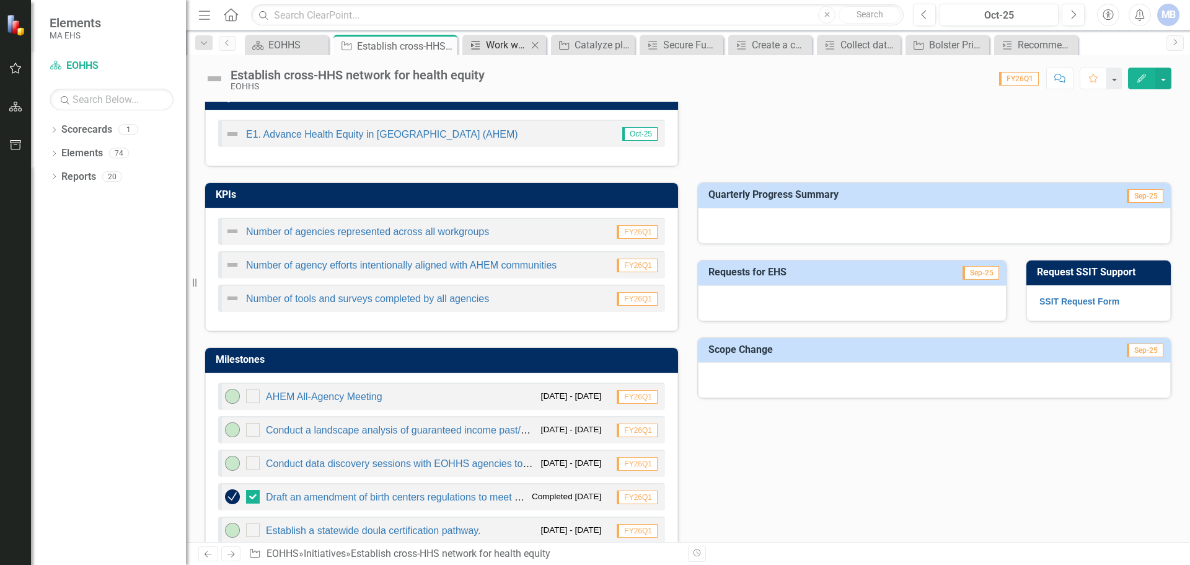
click at [487, 39] on div "Work with EOHHS agencies to create a community relationship database cataloguin…" at bounding box center [507, 44] width 42 height 15
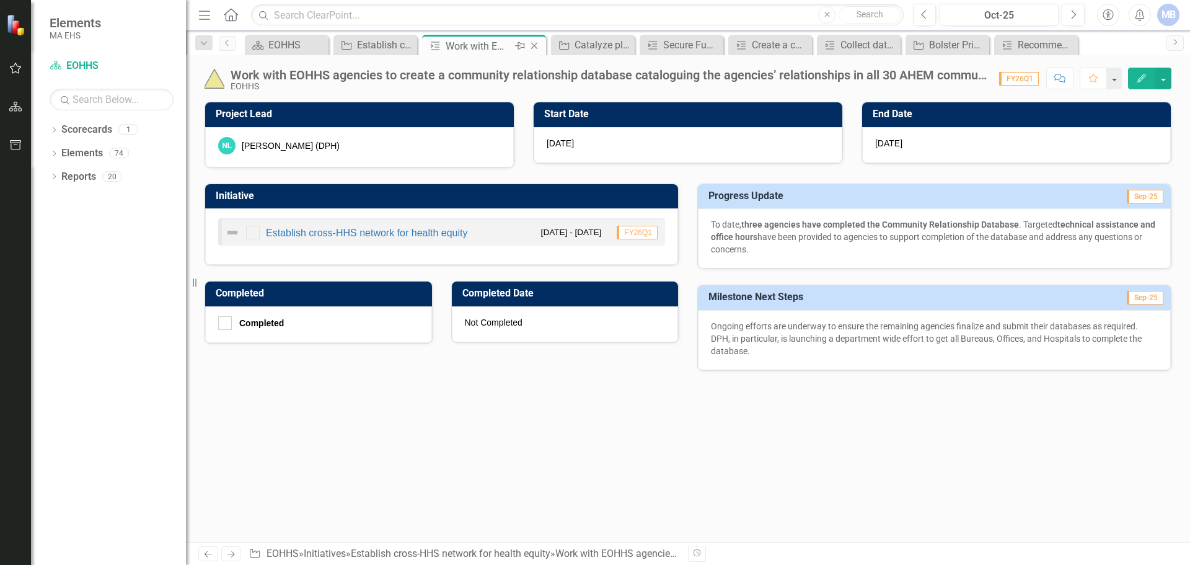
click at [537, 48] on icon "Close" at bounding box center [534, 46] width 12 height 10
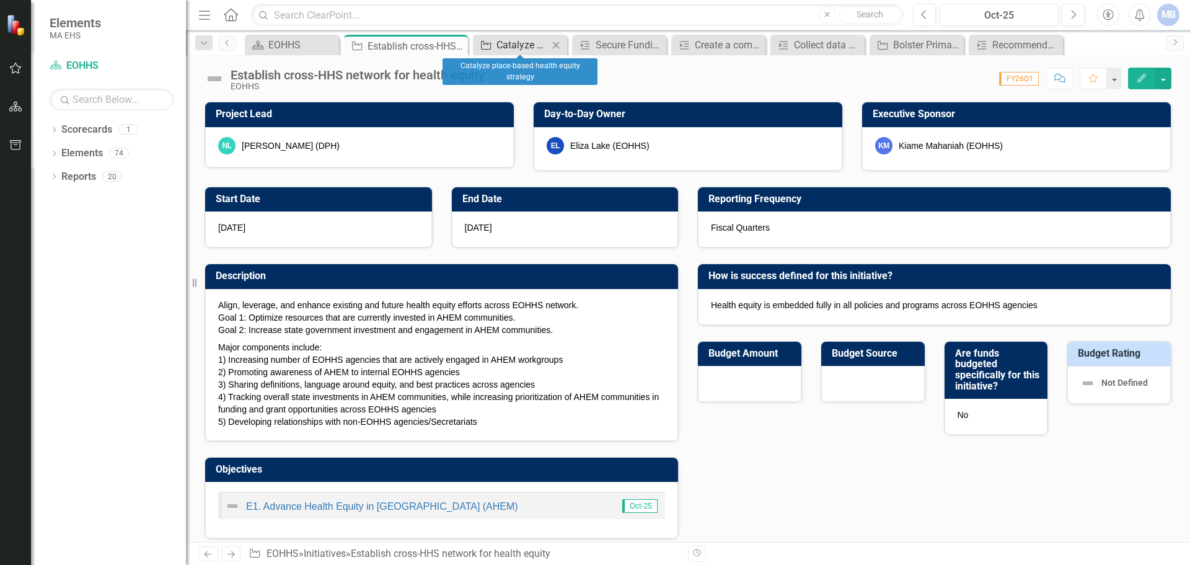
click at [531, 45] on div "Catalyze place-based health equity strategy" at bounding box center [522, 44] width 52 height 15
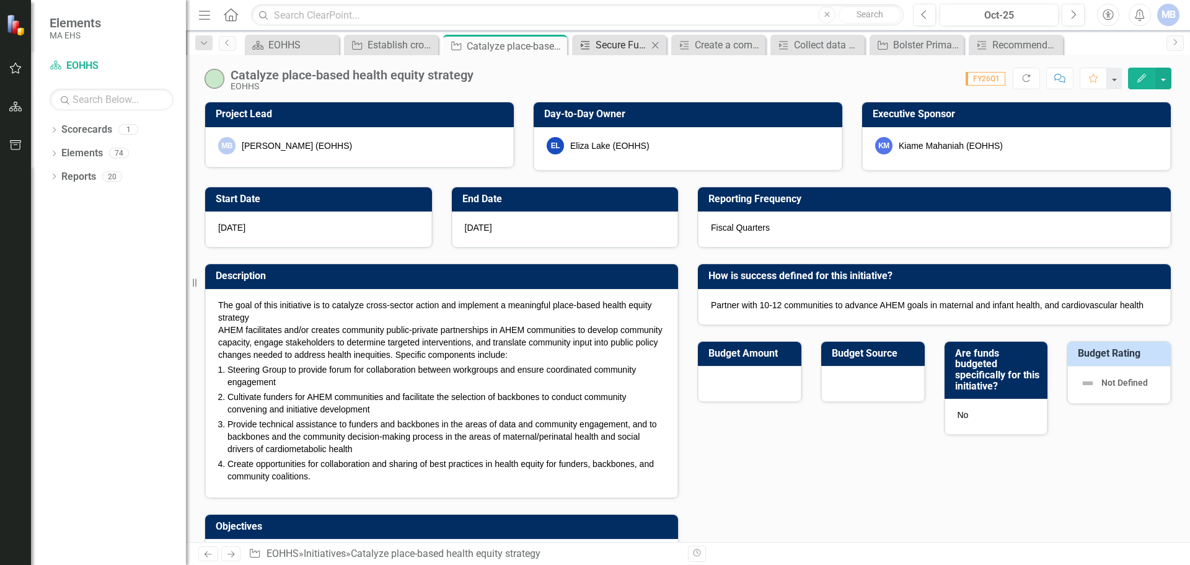
click at [589, 40] on icon "Milestone" at bounding box center [585, 45] width 12 height 10
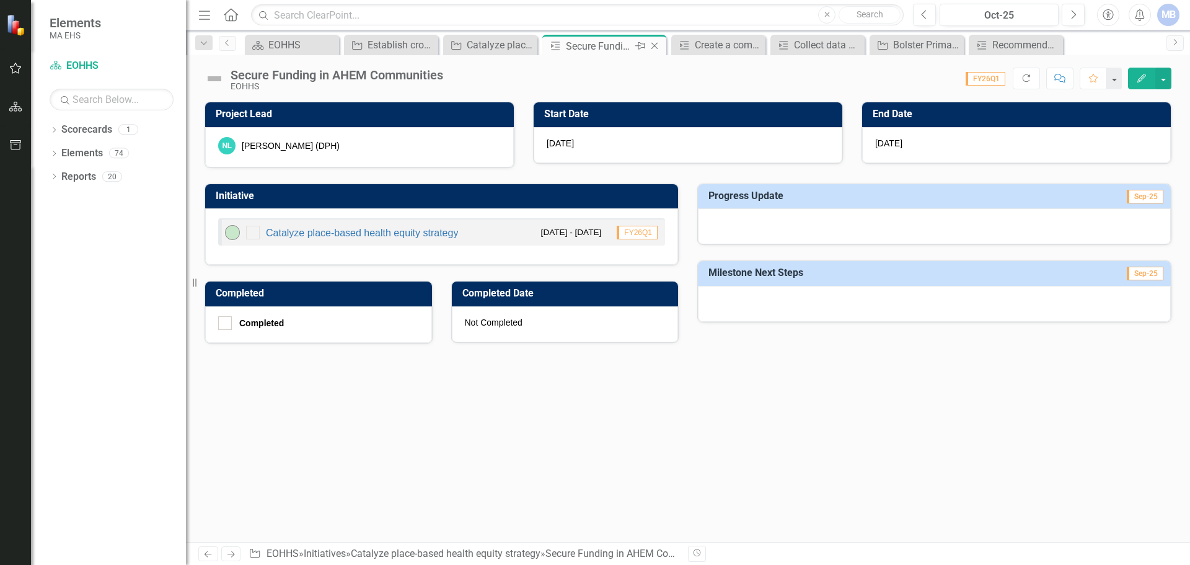
click at [593, 45] on icon "Close" at bounding box center [654, 46] width 12 height 10
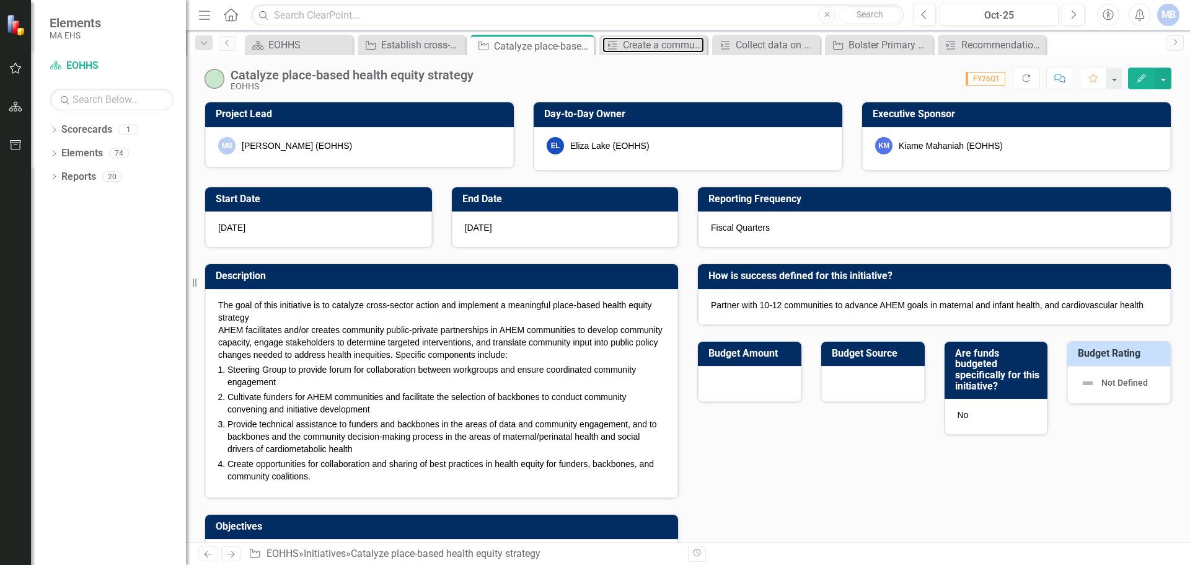
click at [593, 45] on div "Create a community relationship database cataloguing EOHHS agencies' relationsh…" at bounding box center [663, 44] width 81 height 15
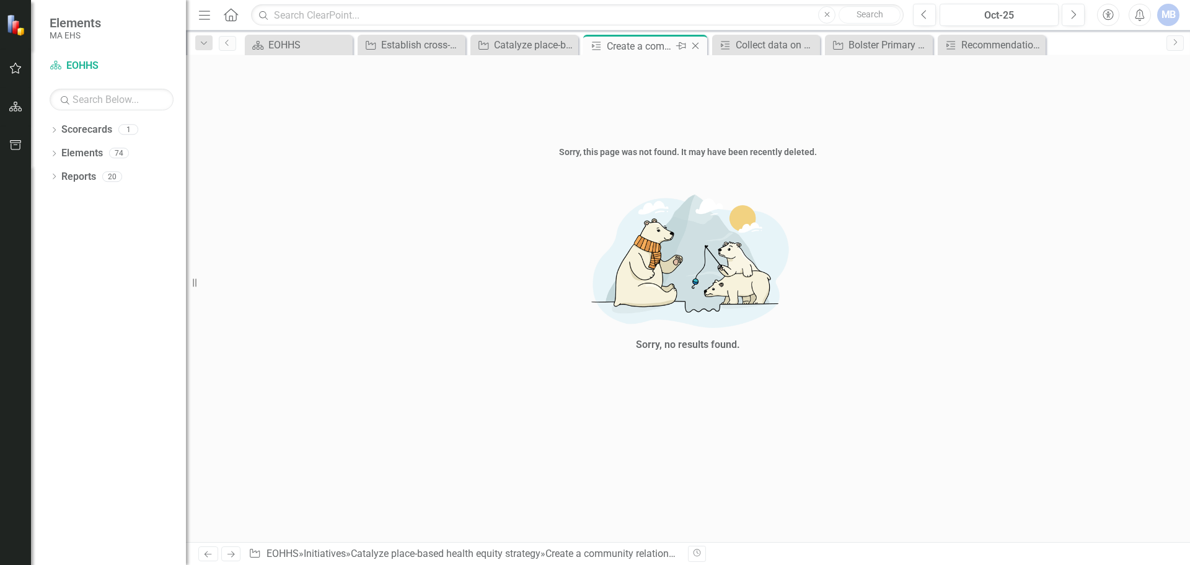
click at [593, 43] on icon "Close" at bounding box center [695, 46] width 12 height 10
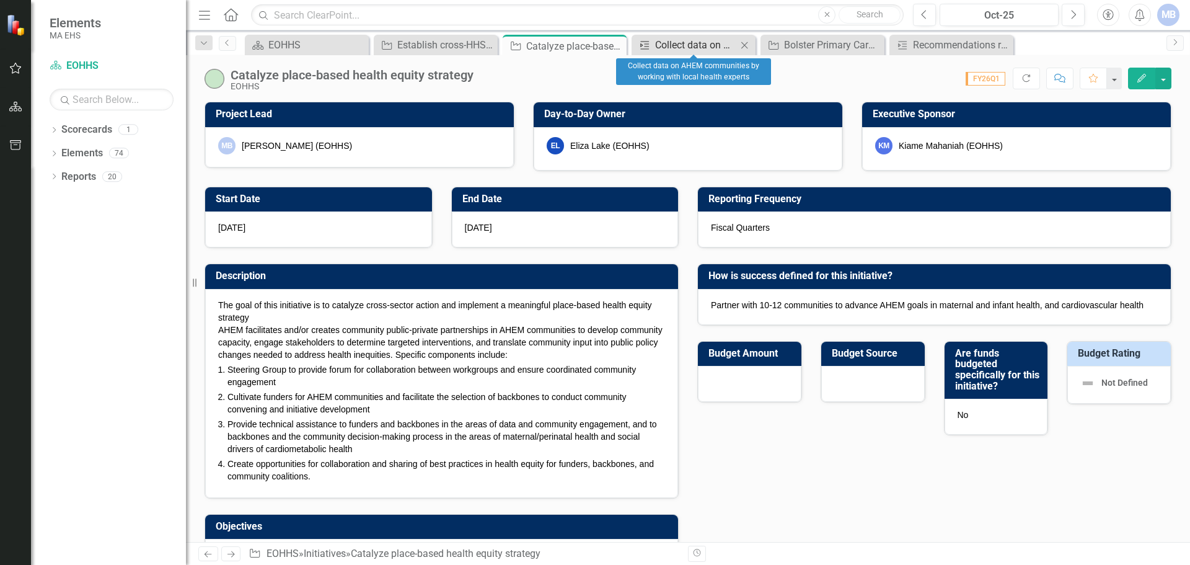
click at [593, 42] on link "Milestone Collect data on AHEM communities by working with local health experts" at bounding box center [686, 44] width 102 height 15
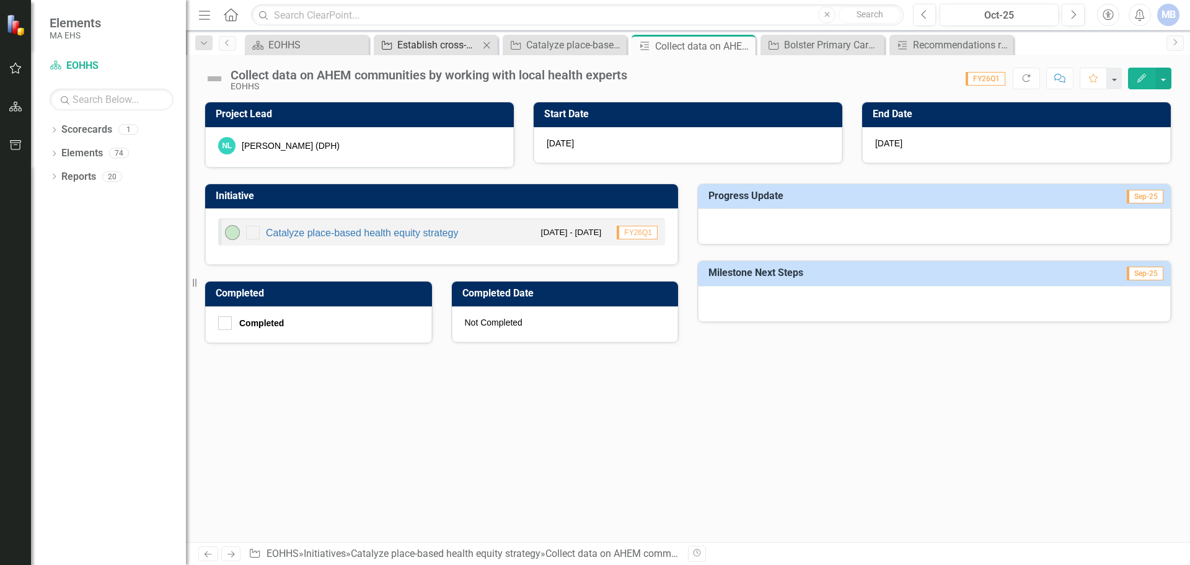
click at [431, 41] on div "Establish cross-HHS network for health equity" at bounding box center [438, 44] width 82 height 15
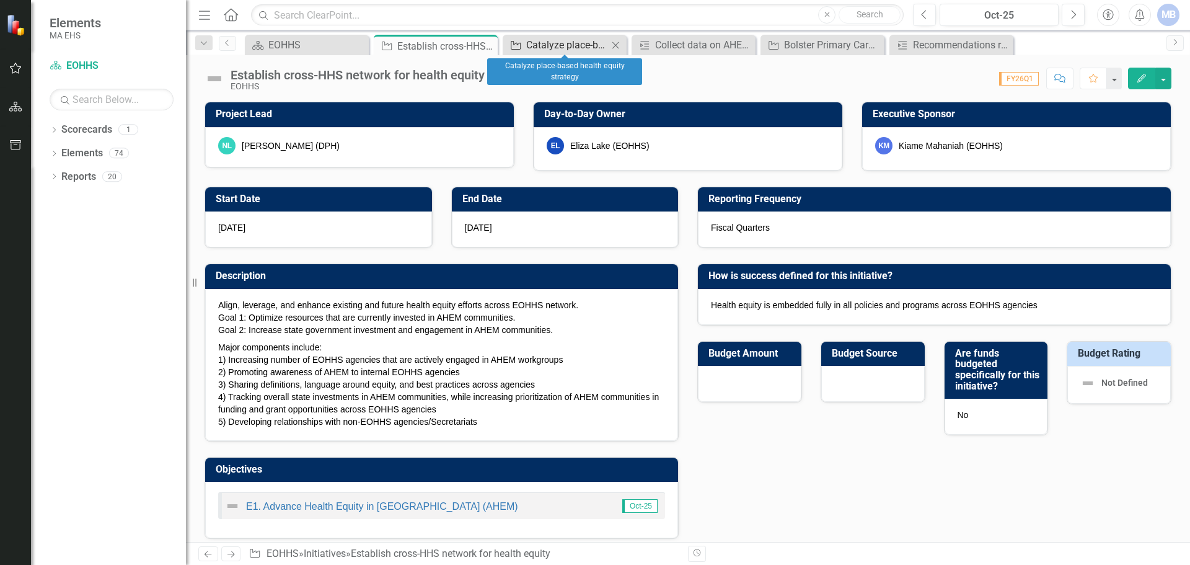
click at [562, 45] on div "Catalyze place-based health equity strategy" at bounding box center [567, 44] width 82 height 15
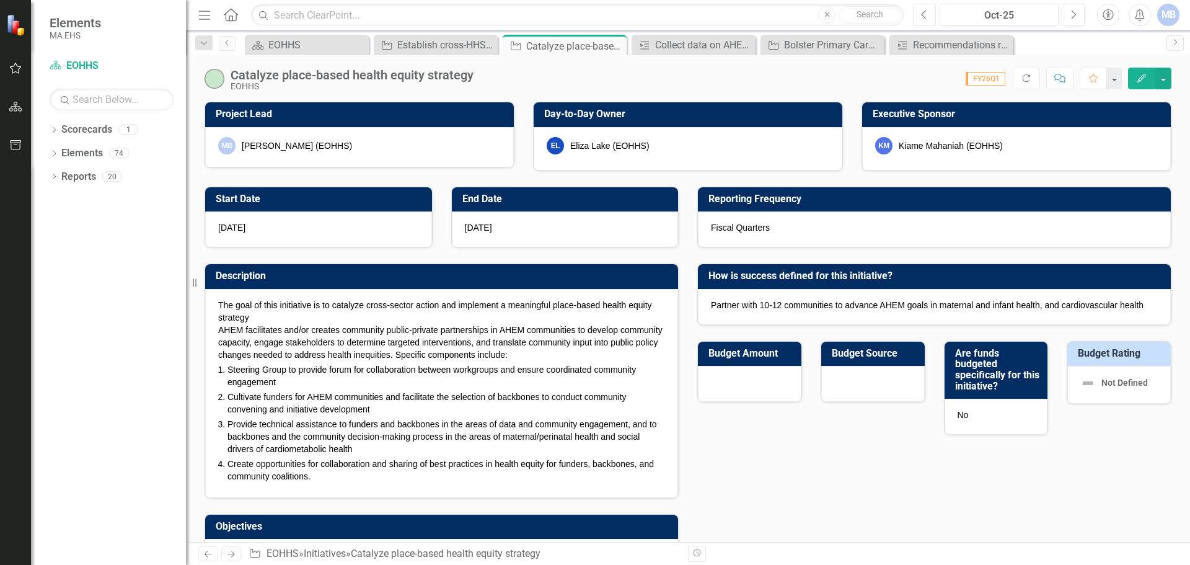
click at [593, 13] on button "Previous" at bounding box center [924, 15] width 23 height 22
click at [593, 14] on icon "Previous" at bounding box center [924, 14] width 7 height 11
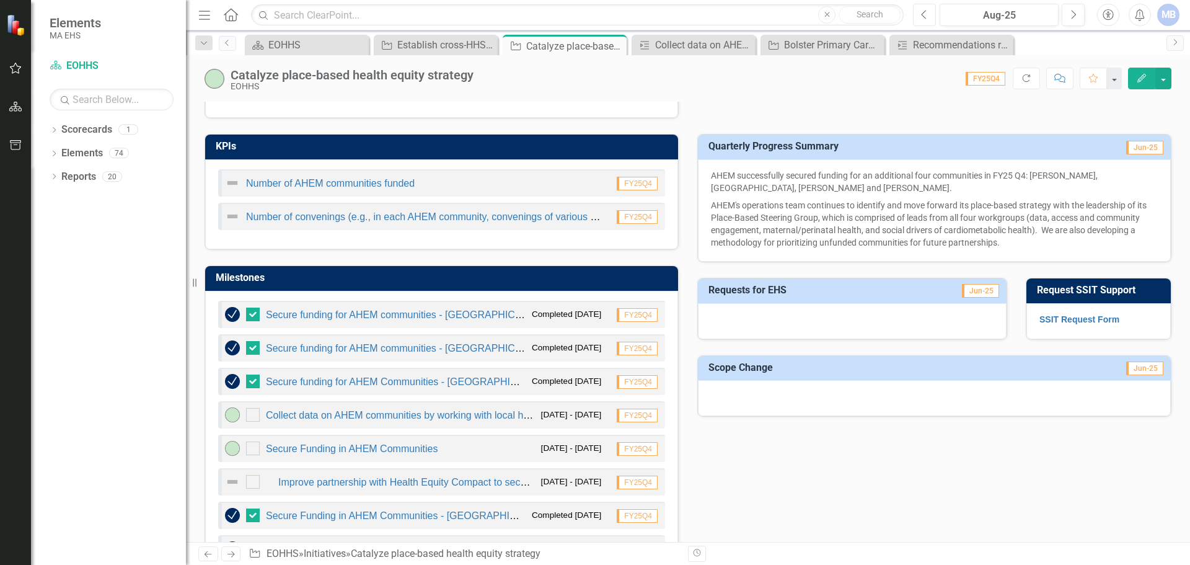
scroll to position [496, 0]
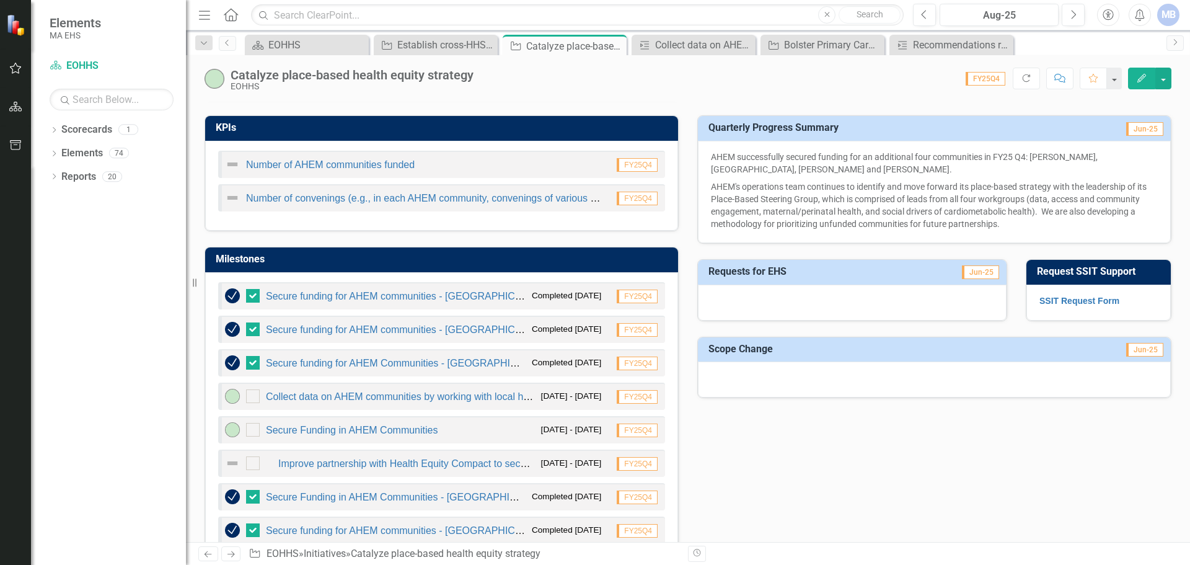
drag, startPoint x: 913, startPoint y: 154, endPoint x: 1010, endPoint y: 221, distance: 117.9
click at [593, 221] on span "AHEM successfully secured funding for an additional four communities in FY25 Q4…" at bounding box center [934, 190] width 447 height 79
drag, startPoint x: 1010, startPoint y: 223, endPoint x: 909, endPoint y: 156, distance: 121.5
click at [593, 156] on span "AHEM successfully secured funding for an additional four communities in FY25 Q4…" at bounding box center [934, 190] width 447 height 79
drag, startPoint x: 909, startPoint y: 156, endPoint x: 993, endPoint y: 219, distance: 105.2
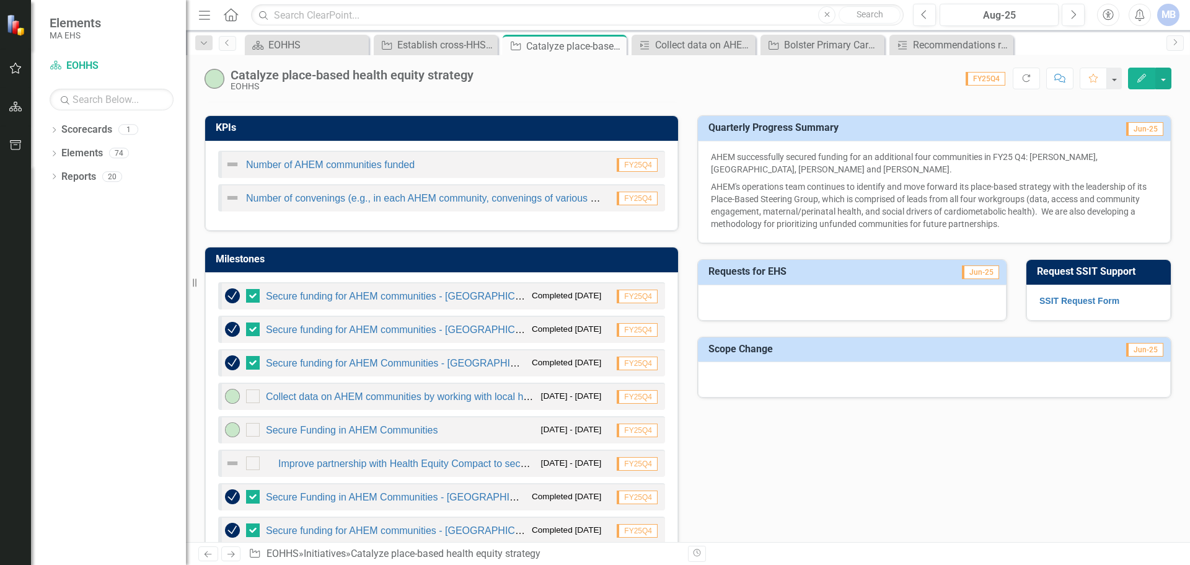
click at [593, 213] on span "AHEM successfully secured funding for an additional four communities in FY25 Q4…" at bounding box center [934, 190] width 447 height 79
click at [593, 223] on p "AHEM's operations team continues to identify and move forward its place-based s…" at bounding box center [934, 204] width 447 height 52
click at [593, 19] on icon "Previous" at bounding box center [924, 14] width 7 height 11
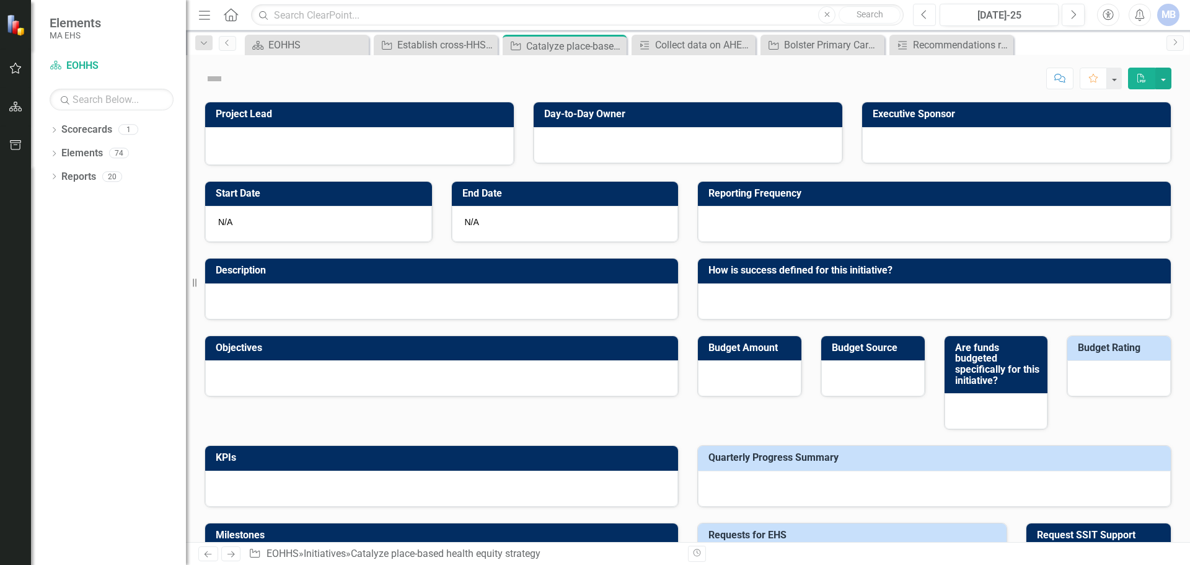
click at [593, 19] on icon "Previous" at bounding box center [924, 14] width 7 height 11
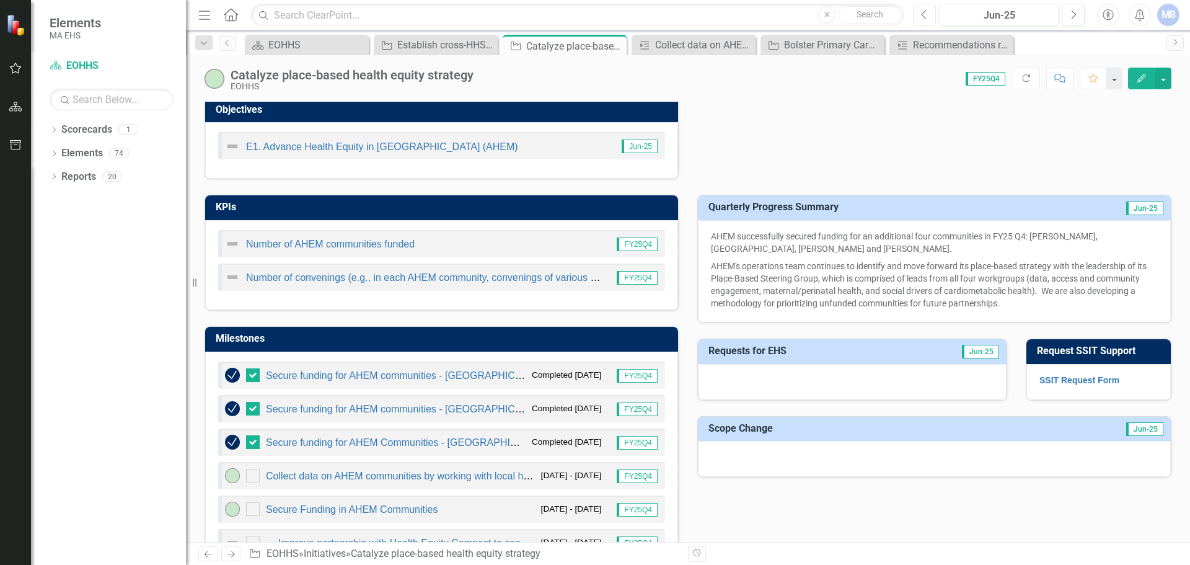
scroll to position [434, 0]
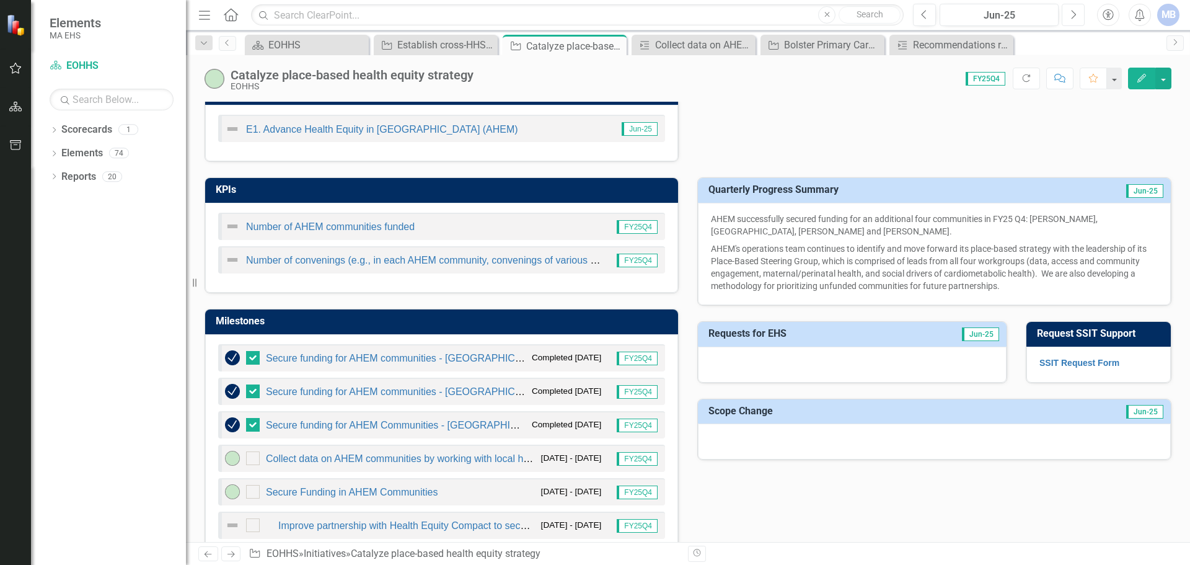
click at [593, 21] on button "Next" at bounding box center [1072, 15] width 23 height 22
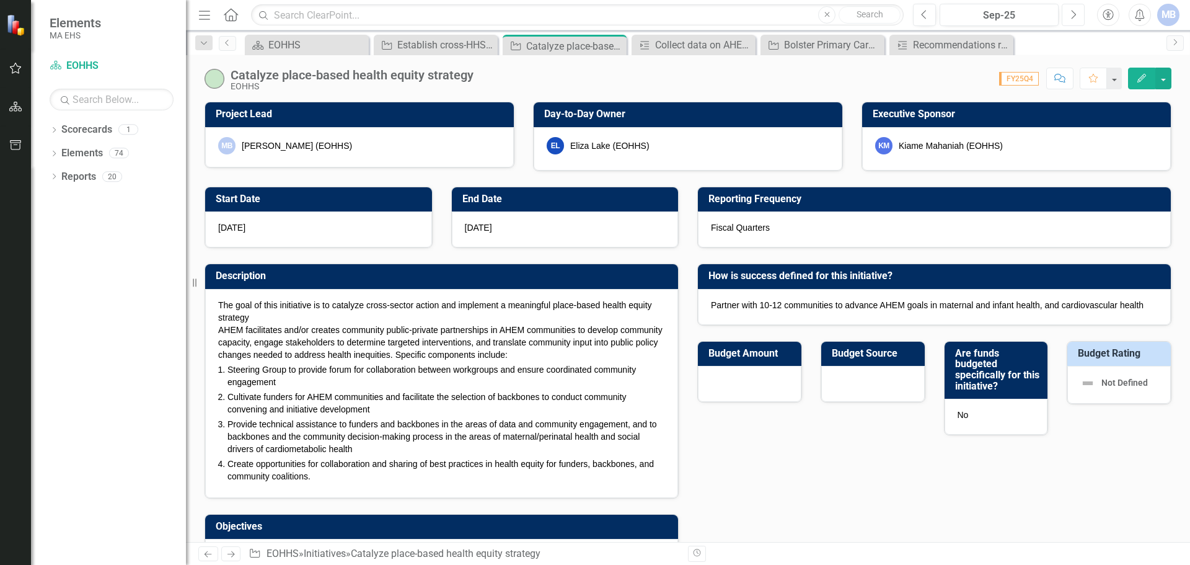
checkbox input "true"
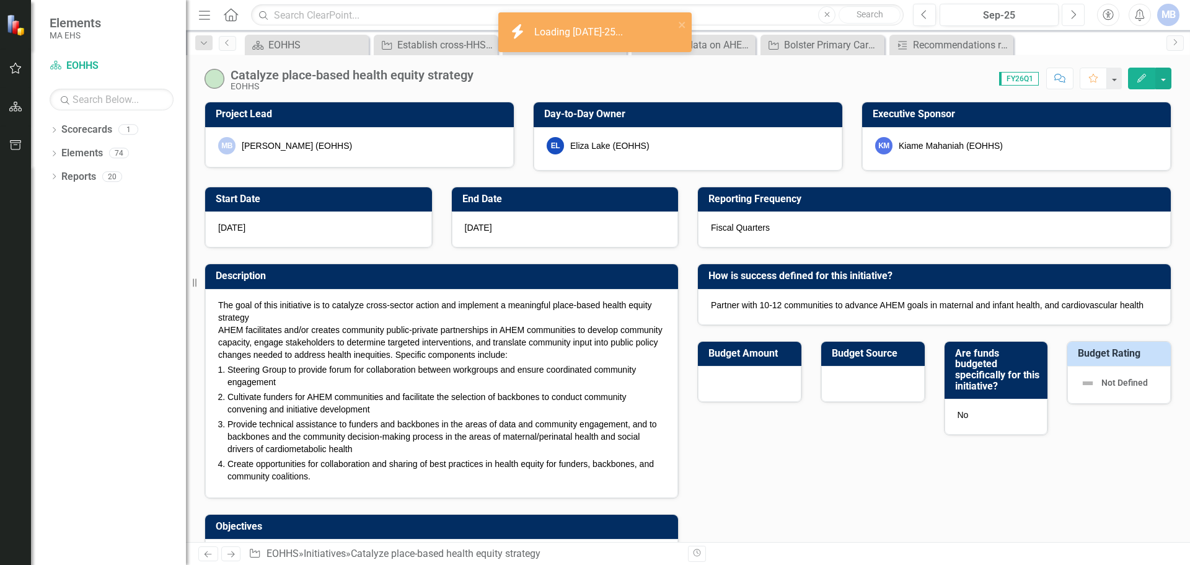
checkbox input "true"
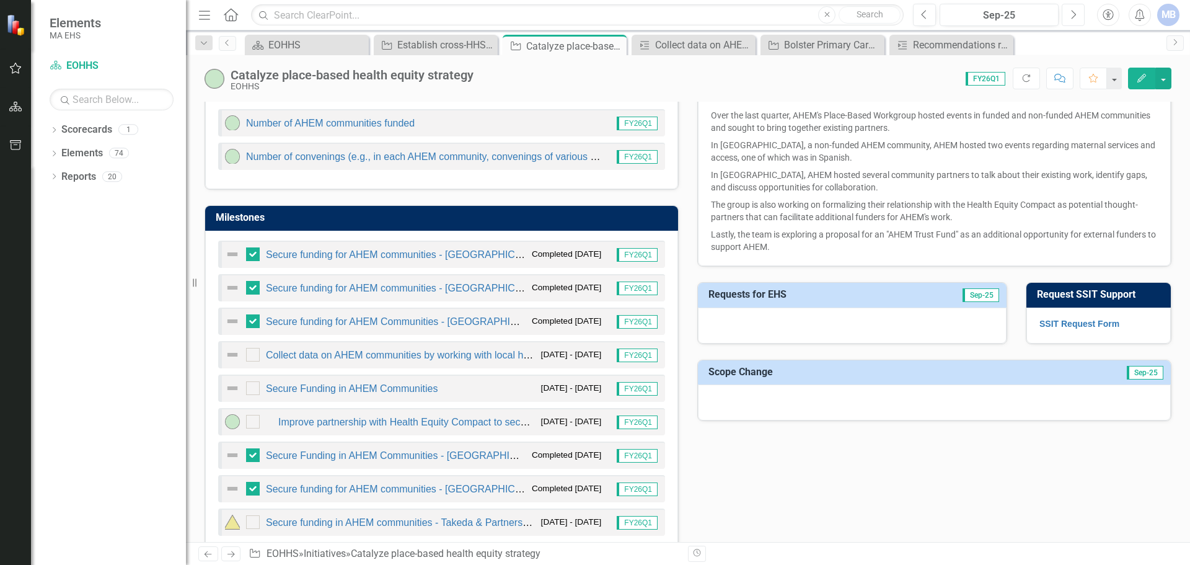
scroll to position [558, 0]
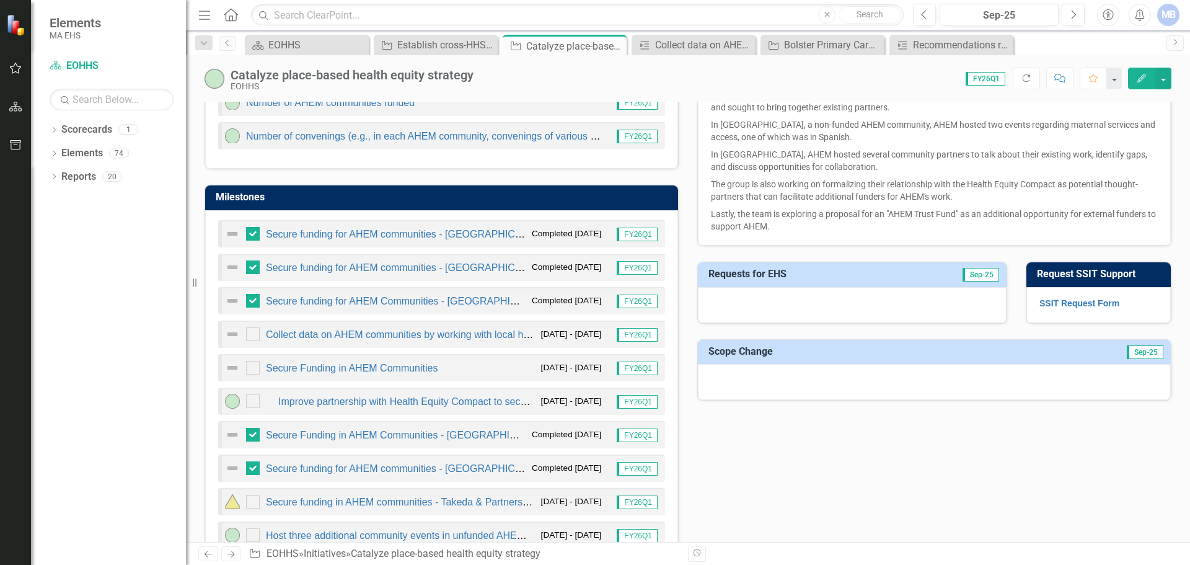
click at [593, 222] on p "Lastly, the team is exploring a proposal for an "AHEM Trust Fund" as an additio…" at bounding box center [934, 218] width 447 height 27
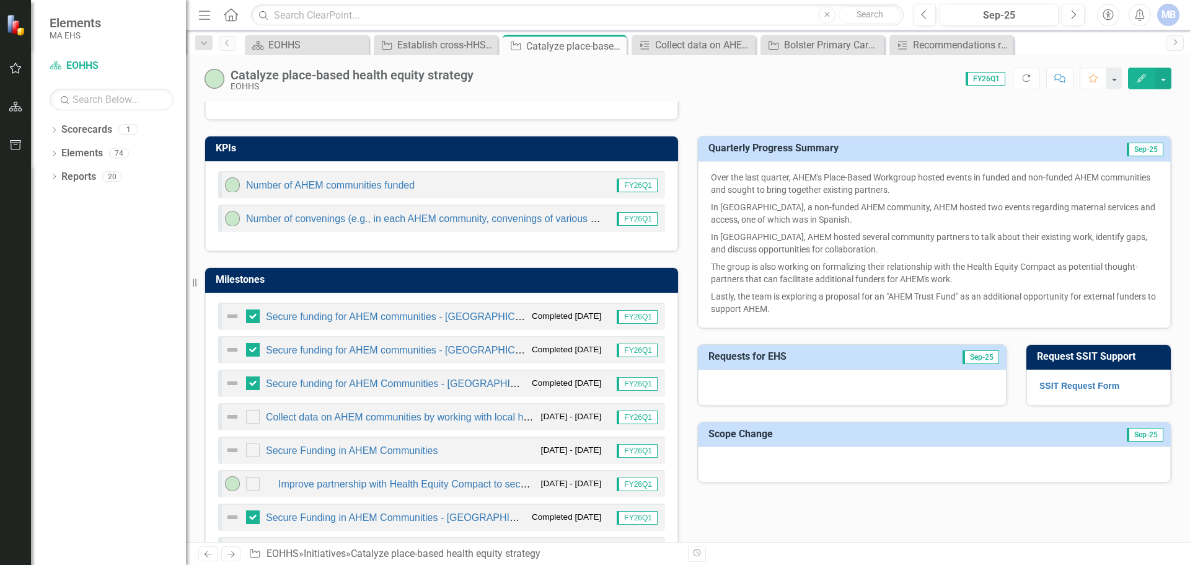
scroll to position [496, 0]
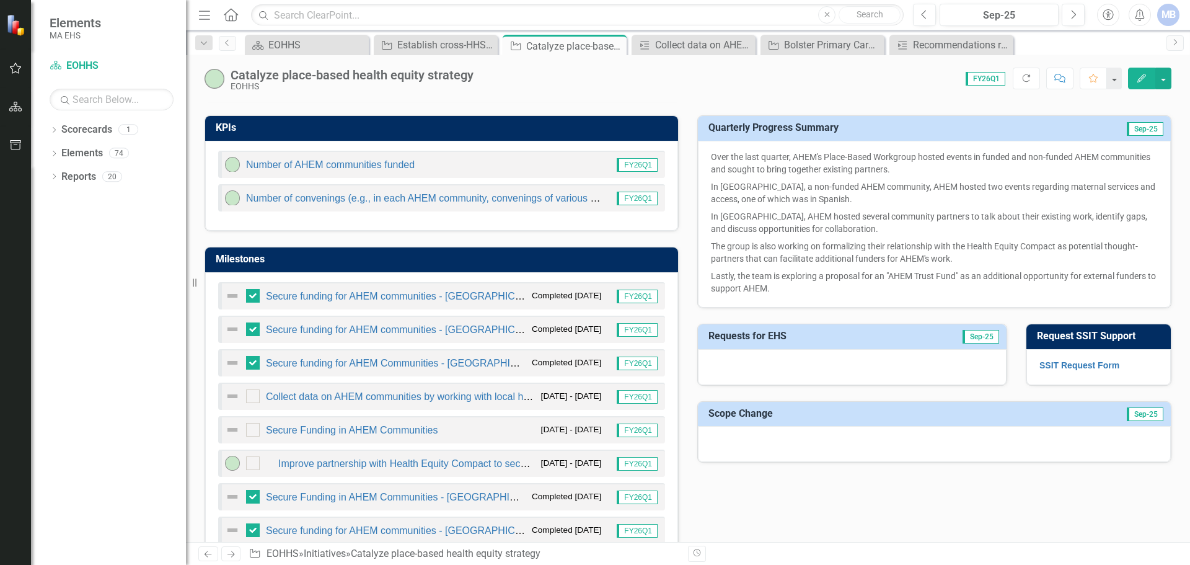
click at [593, 284] on p "Lastly, the team is exploring a proposal for an "AHEM Trust Fund" as an additio…" at bounding box center [934, 280] width 447 height 27
drag, startPoint x: 886, startPoint y: 209, endPoint x: 886, endPoint y: 218, distance: 9.3
click at [593, 213] on p "In [GEOGRAPHIC_DATA], AHEM hosted several community partners to talk about thei…" at bounding box center [934, 223] width 447 height 30
drag, startPoint x: 787, startPoint y: 209, endPoint x: 859, endPoint y: 231, distance: 75.5
click at [593, 231] on p "In [GEOGRAPHIC_DATA], AHEM hosted several community partners to talk about thei…" at bounding box center [934, 223] width 447 height 30
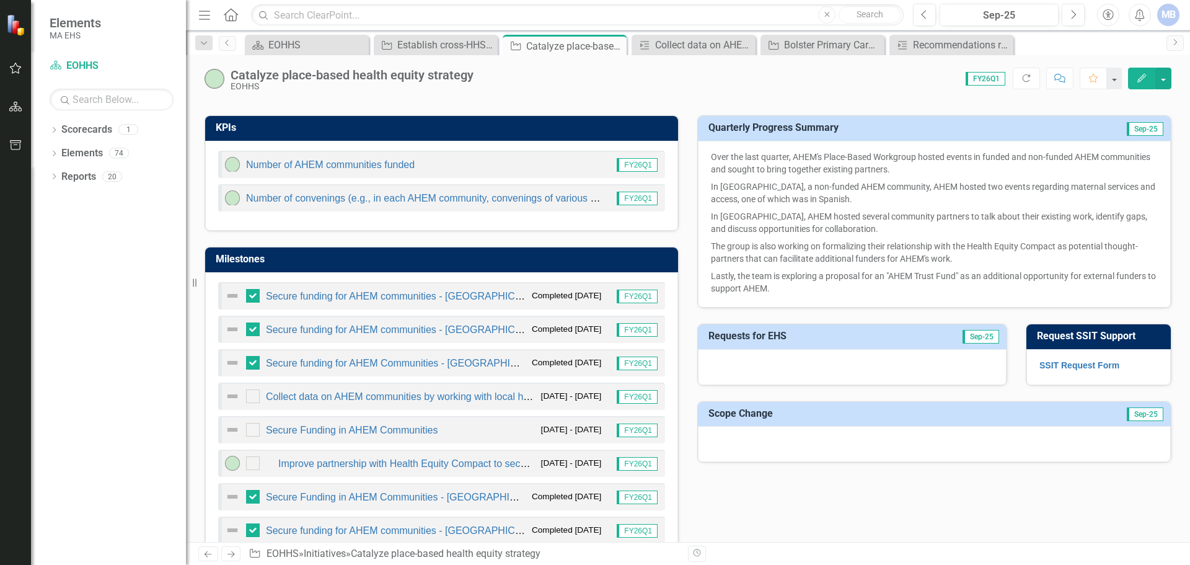
drag, startPoint x: 859, startPoint y: 231, endPoint x: 768, endPoint y: 222, distance: 91.4
click at [593, 222] on p "In [GEOGRAPHIC_DATA], AHEM hosted several community partners to talk about thei…" at bounding box center [934, 223] width 447 height 30
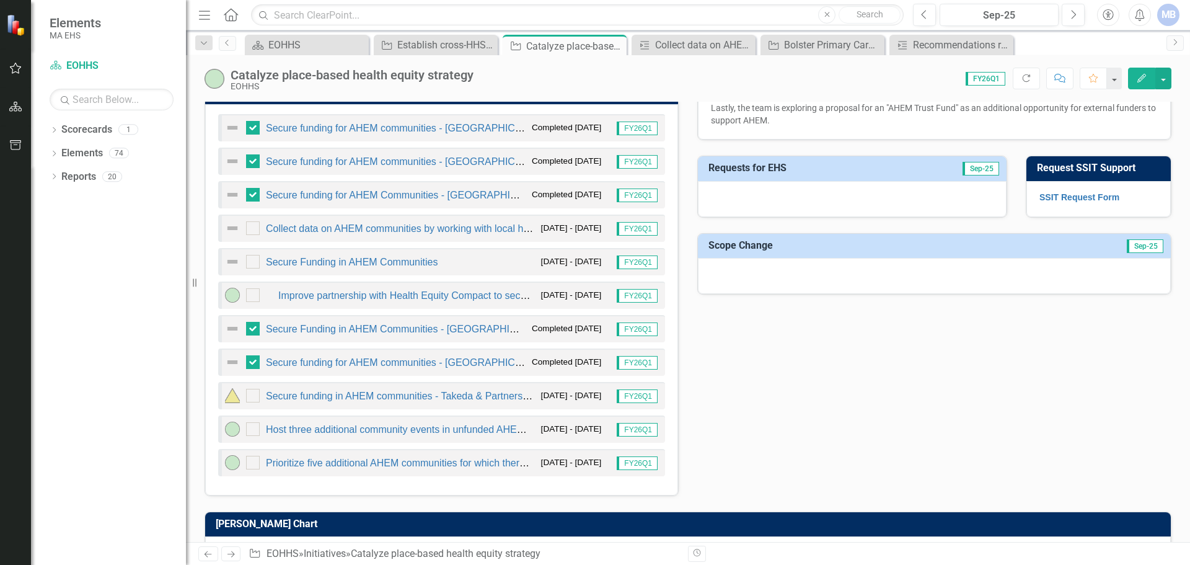
scroll to position [682, 0]
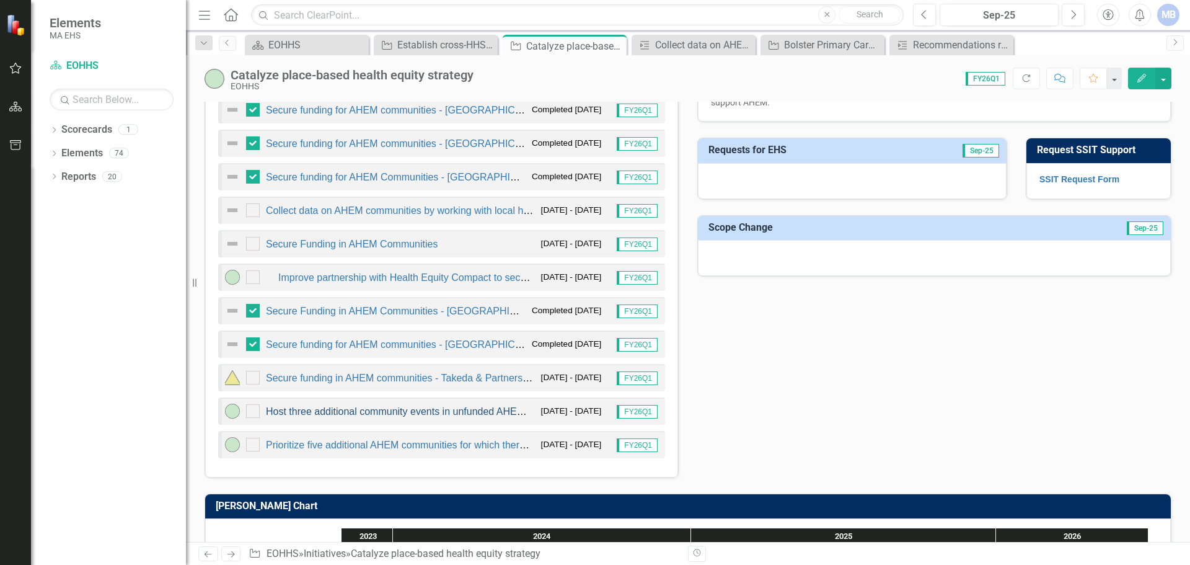
click at [364, 407] on link "Host three additional community events in unfunded AHEM communities." at bounding box center [426, 411] width 320 height 11
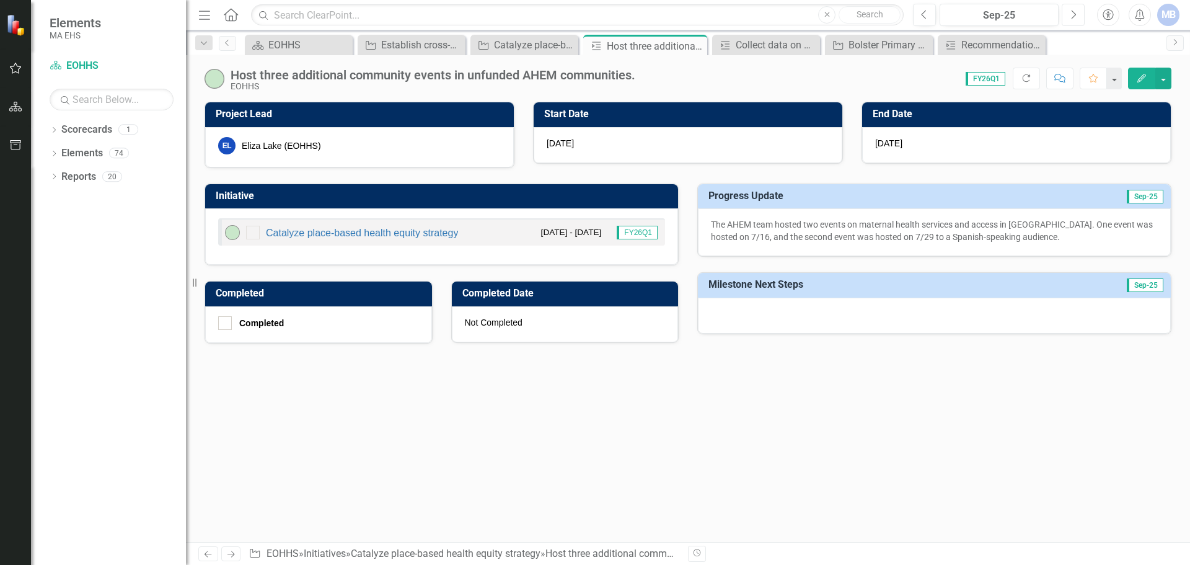
click at [593, 10] on icon "Next" at bounding box center [1073, 14] width 7 height 11
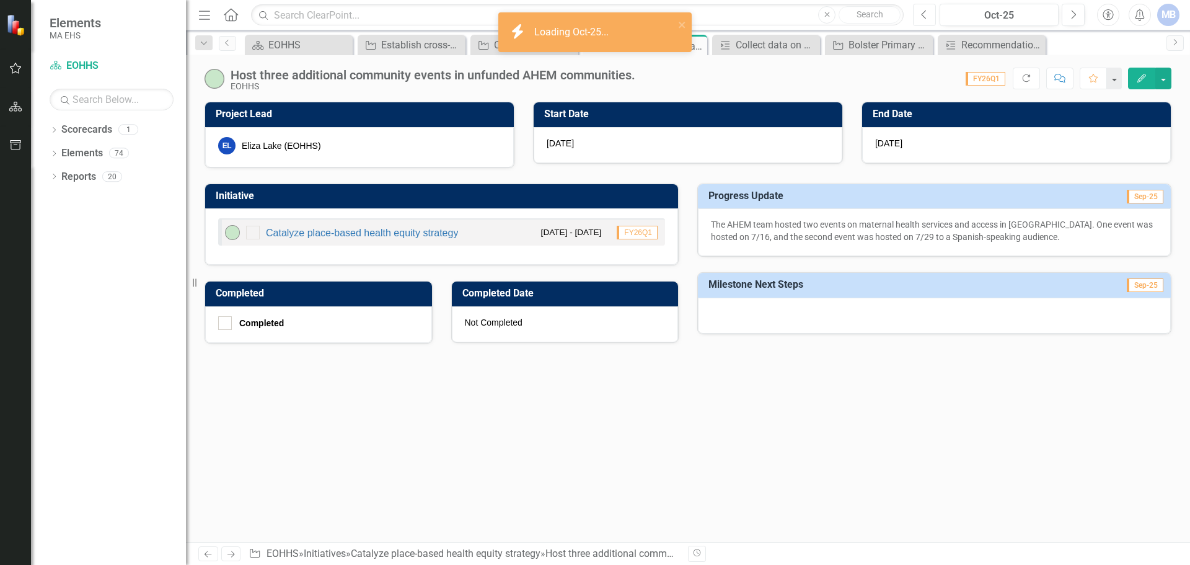
click at [593, 15] on icon "Previous" at bounding box center [924, 14] width 7 height 11
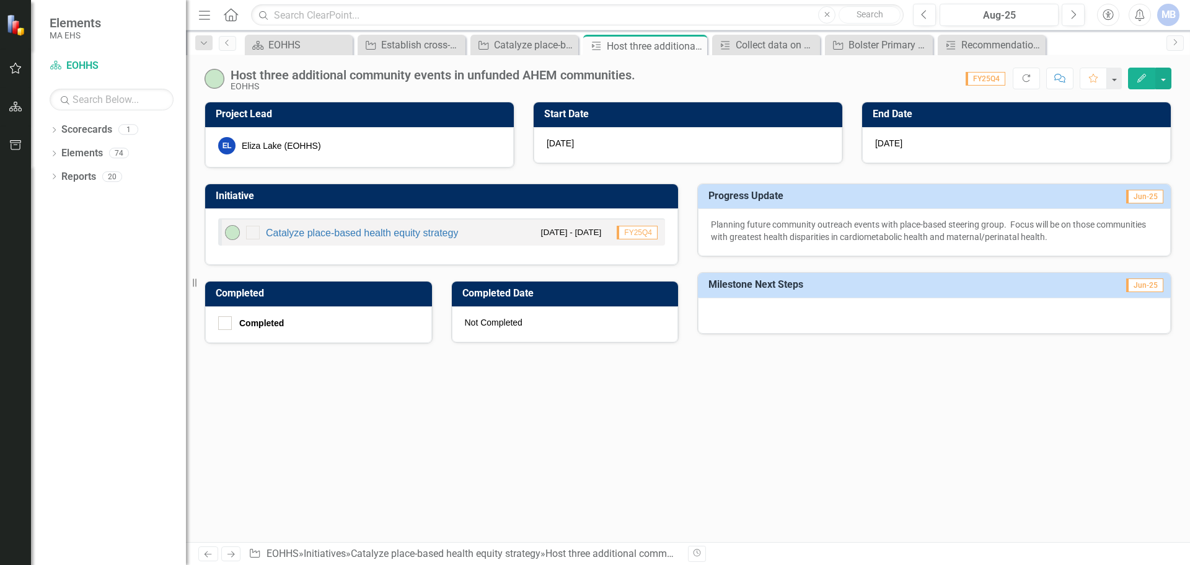
click at [593, 230] on p "Planning future community outreach events with place-based steering group. Focu…" at bounding box center [934, 230] width 447 height 25
click at [593, 19] on button "Next" at bounding box center [1072, 15] width 23 height 22
click at [593, 18] on button "Next" at bounding box center [1072, 15] width 23 height 22
click at [593, 239] on p "The AHEM team hosted two events on maternal health services and access in [GEOG…" at bounding box center [934, 230] width 447 height 25
click at [593, 12] on div "Oct-25" at bounding box center [999, 15] width 110 height 15
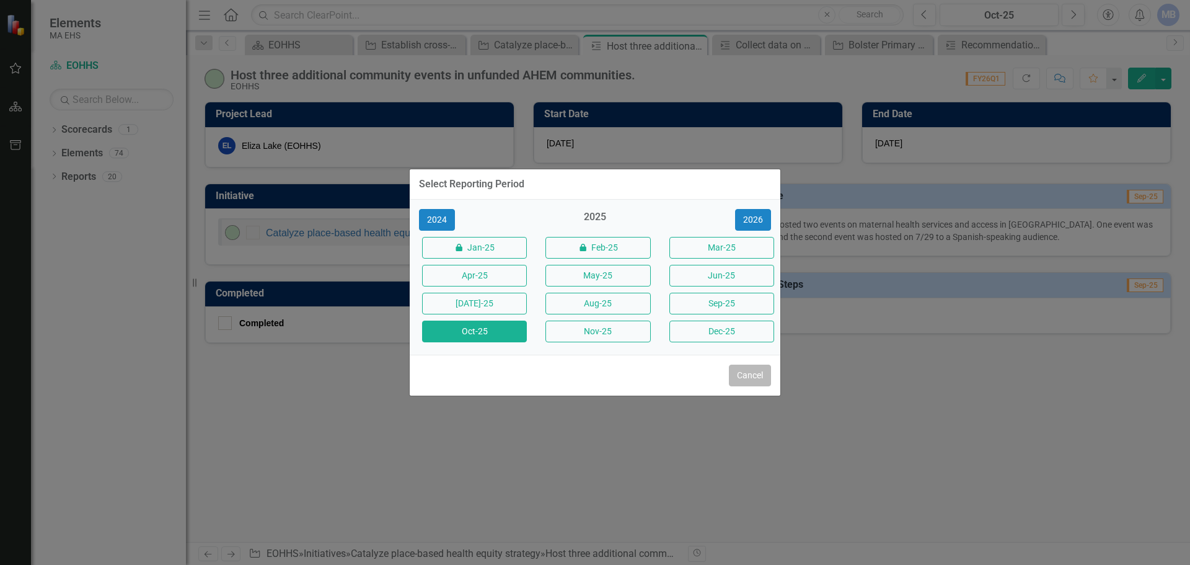
click at [593, 373] on button "Cancel" at bounding box center [750, 375] width 42 height 22
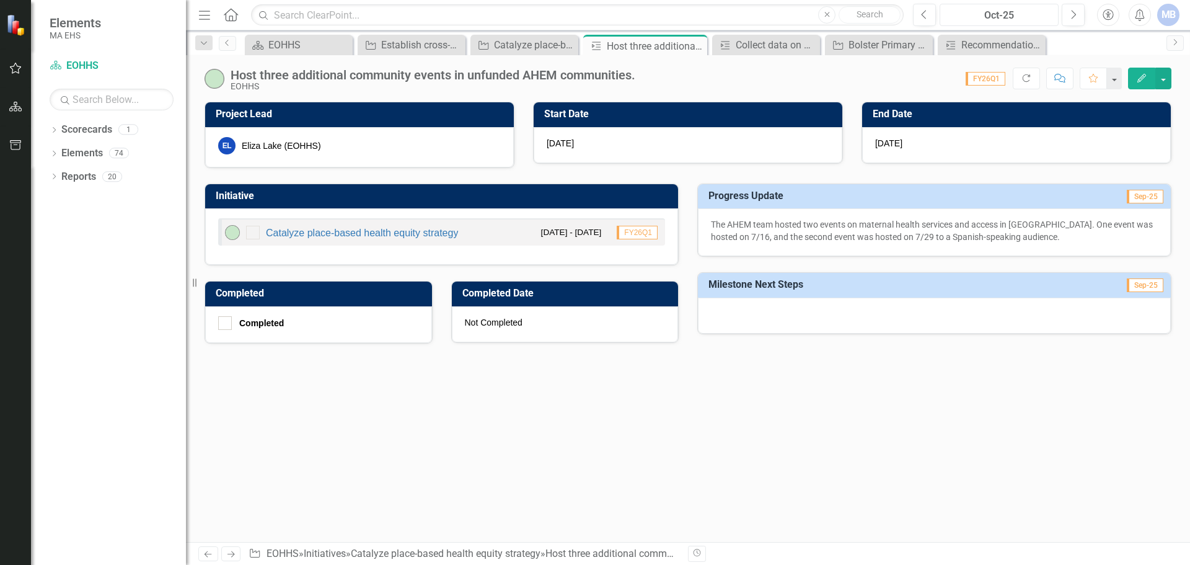
click at [593, 24] on button "Oct-25" at bounding box center [998, 15] width 119 height 22
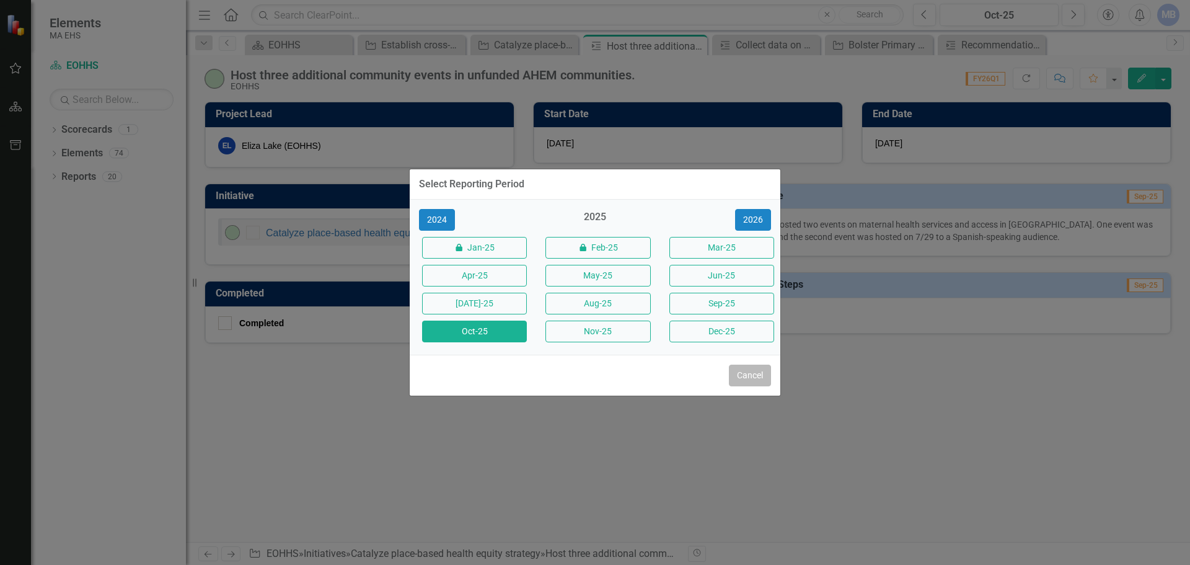
click at [593, 372] on button "Cancel" at bounding box center [750, 375] width 42 height 22
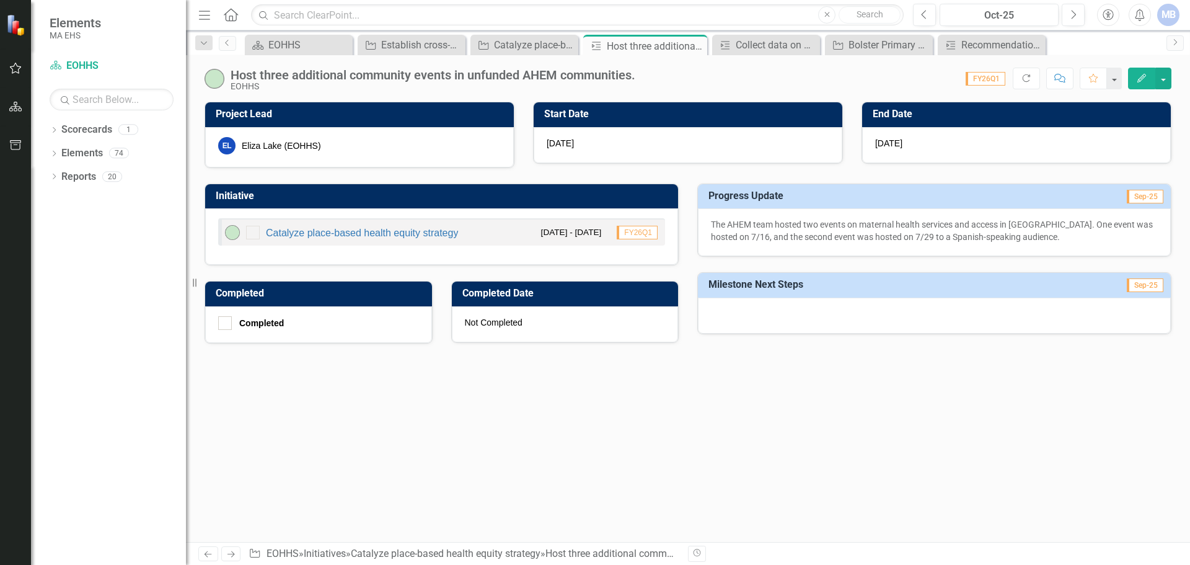
drag, startPoint x: 574, startPoint y: 144, endPoint x: 545, endPoint y: 144, distance: 29.7
click at [545, 144] on div "[DATE]" at bounding box center [688, 145] width 309 height 36
drag, startPoint x: 545, startPoint y: 144, endPoint x: 572, endPoint y: 144, distance: 27.3
click at [572, 144] on div "[DATE]" at bounding box center [688, 145] width 309 height 36
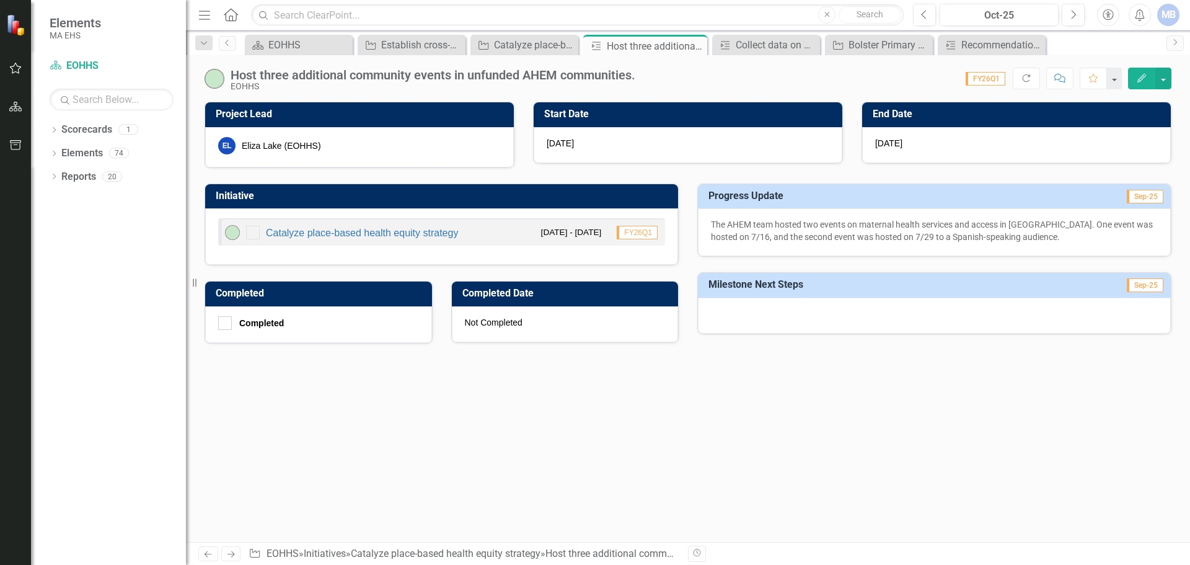
click at [593, 199] on h3 "Progress Update" at bounding box center [859, 195] width 303 height 11
click at [593, 17] on icon "Next" at bounding box center [1073, 14] width 7 height 11
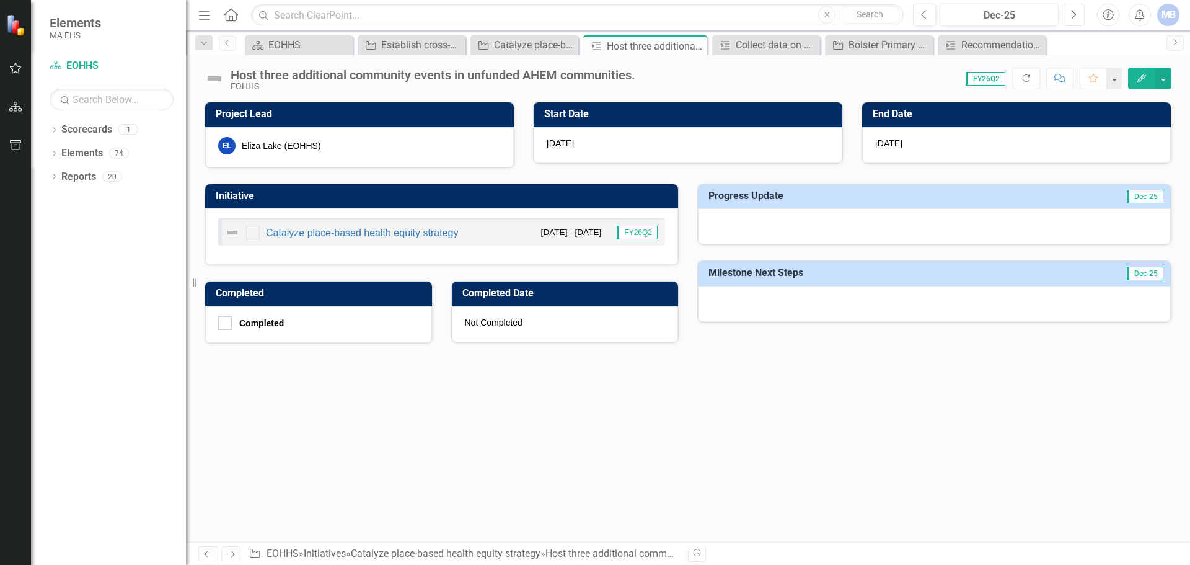
click at [593, 17] on icon "Next" at bounding box center [1073, 14] width 7 height 11
click at [593, 404] on div "Project Lead EL Eliza Lake (EOHHS) Start Date [DATE] End Date [DATE] Initiative…" at bounding box center [688, 322] width 1004 height 440
click at [593, 19] on icon "Previous" at bounding box center [924, 14] width 7 height 11
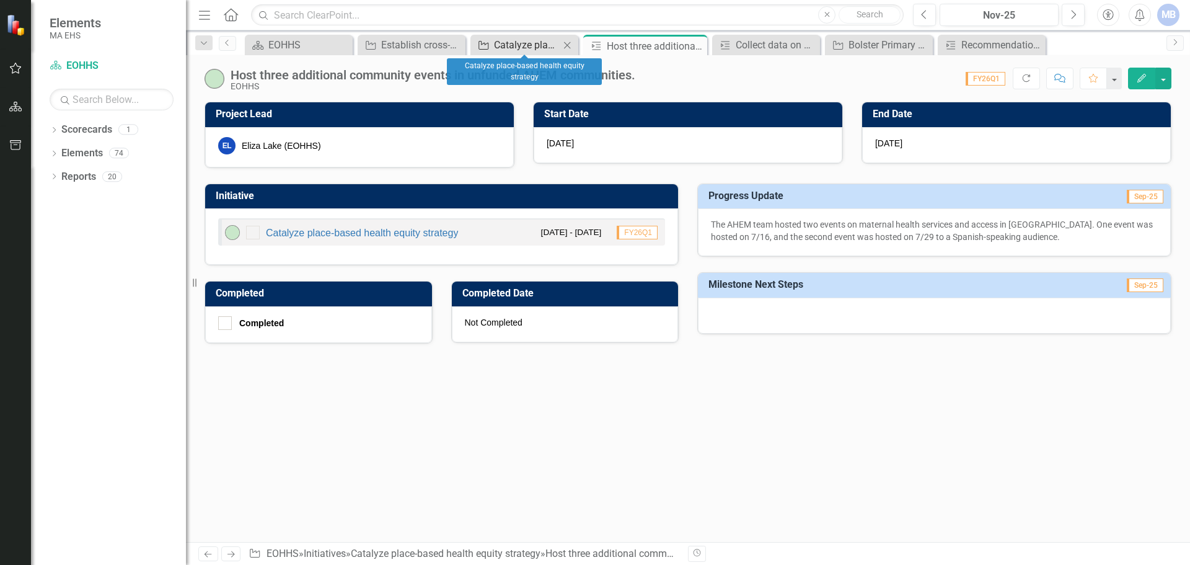
click at [496, 42] on div "Catalyze place-based health equity strategy" at bounding box center [527, 44] width 66 height 15
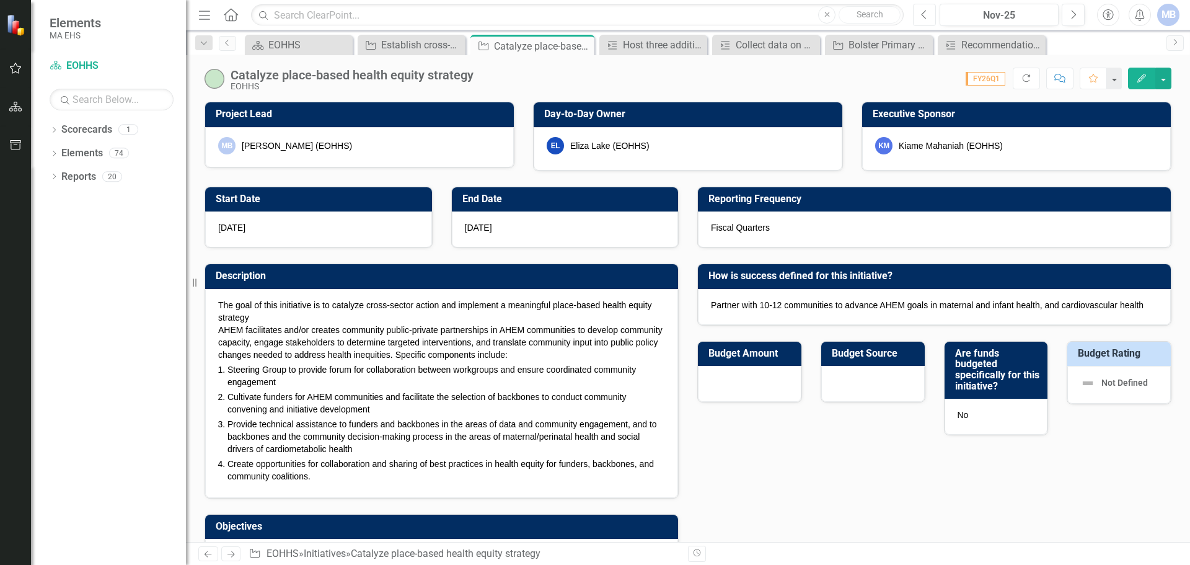
click at [593, 9] on button "Previous" at bounding box center [924, 15] width 23 height 22
checkbox input "true"
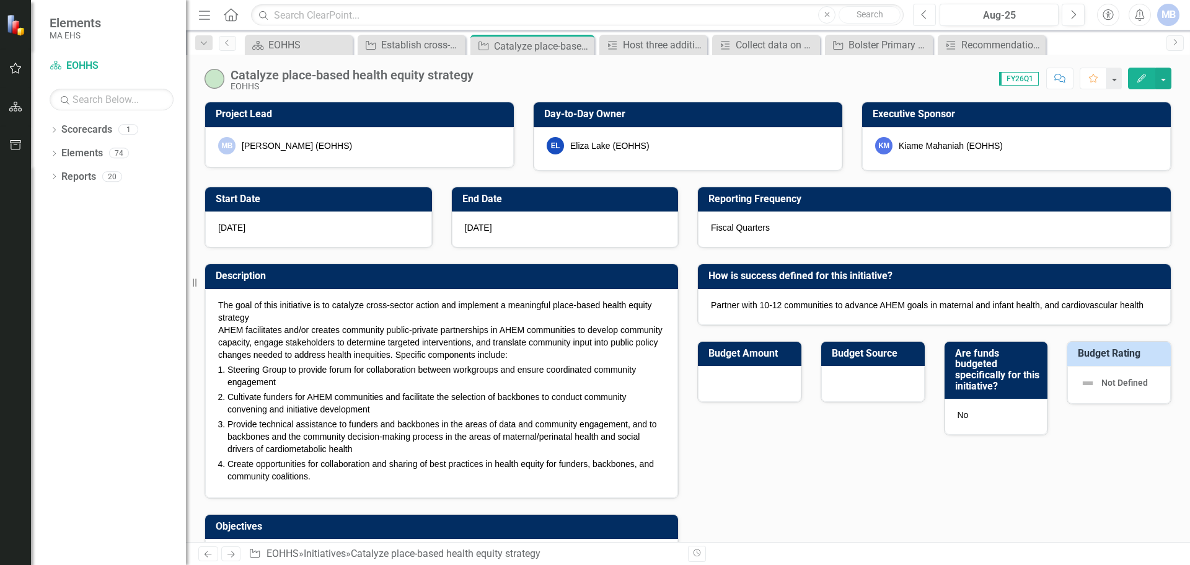
checkbox input "true"
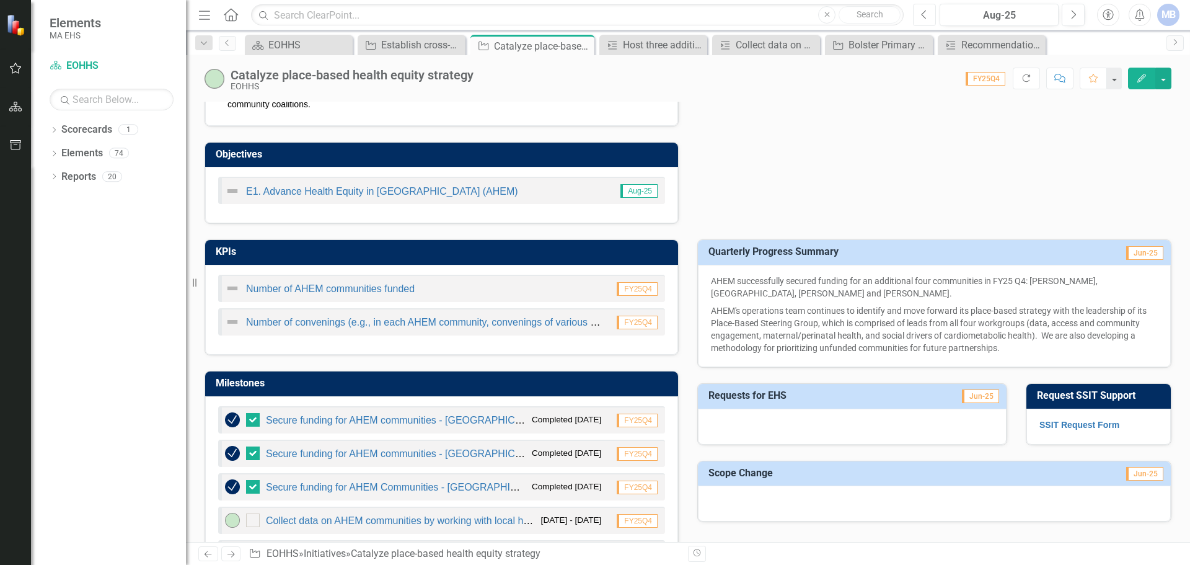
scroll to position [434, 0]
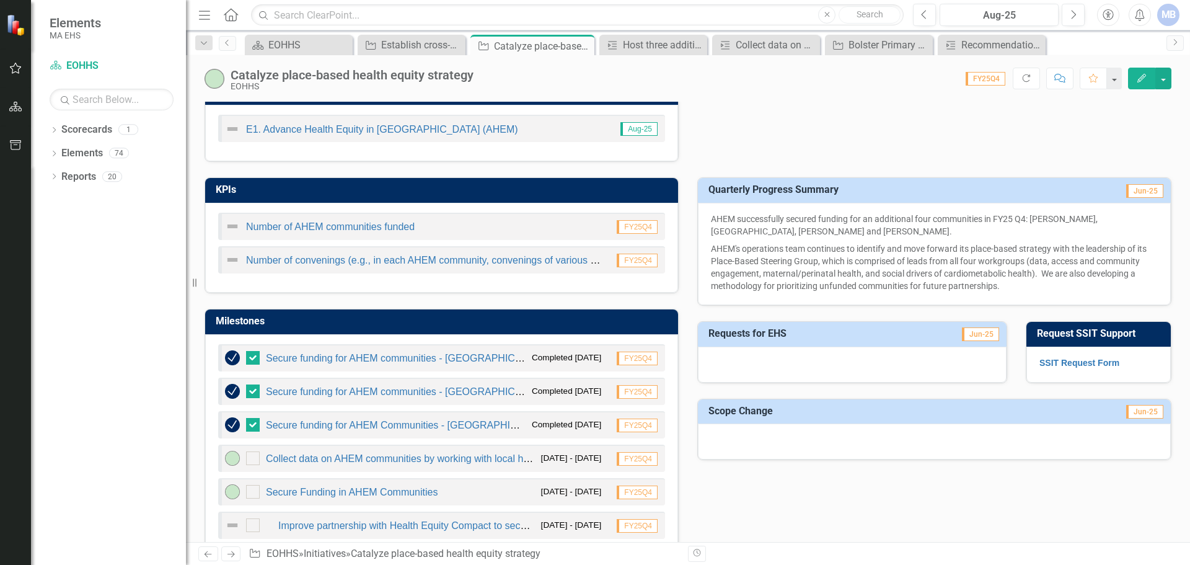
click at [593, 221] on p "AHEM successfully secured funding for an additional four communities in FY25 Q4…" at bounding box center [934, 226] width 447 height 27
drag, startPoint x: 928, startPoint y: 216, endPoint x: 931, endPoint y: 239, distance: 23.2
click at [593, 239] on span "AHEM successfully secured funding for an additional four communities in FY25 Q4…" at bounding box center [934, 252] width 447 height 79
click at [593, 275] on p "AHEM's operations team continues to identify and move forward its place-based s…" at bounding box center [934, 266] width 447 height 52
drag, startPoint x: 874, startPoint y: 214, endPoint x: 946, endPoint y: 225, distance: 72.6
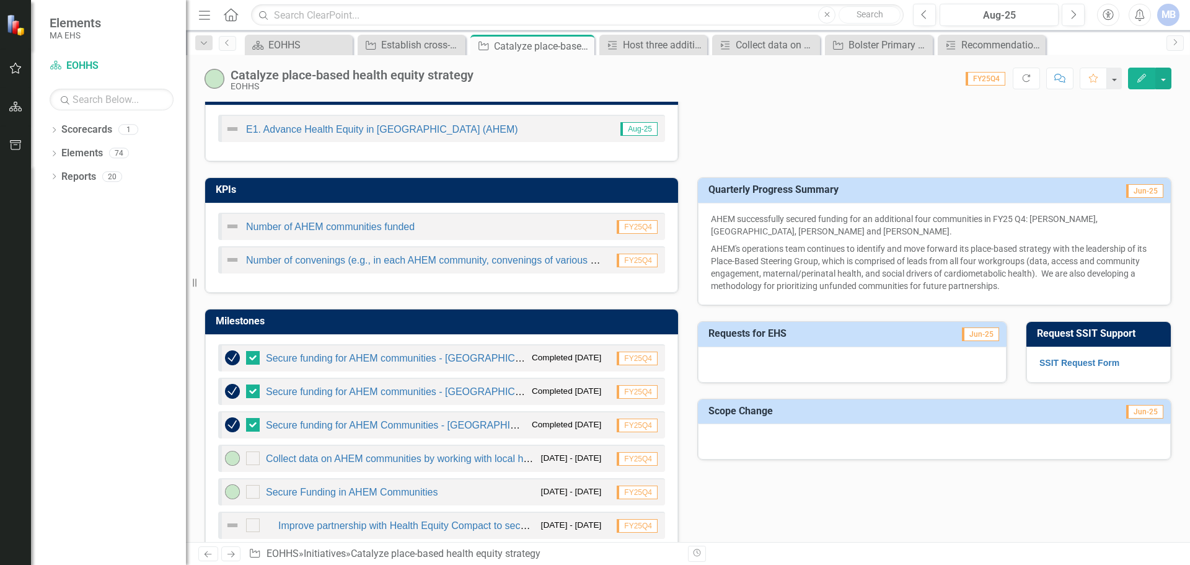
click at [593, 226] on p "AHEM successfully secured funding for an additional four communities in FY25 Q4…" at bounding box center [934, 226] width 447 height 27
drag, startPoint x: 990, startPoint y: 217, endPoint x: 1040, endPoint y: 235, distance: 52.7
click at [593, 235] on p "AHEM successfully secured funding for an additional four communities in FY25 Q4…" at bounding box center [934, 226] width 447 height 27
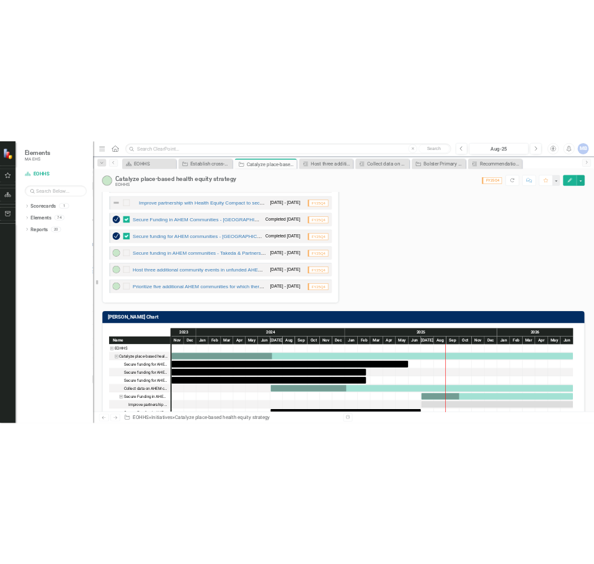
scroll to position [868, 0]
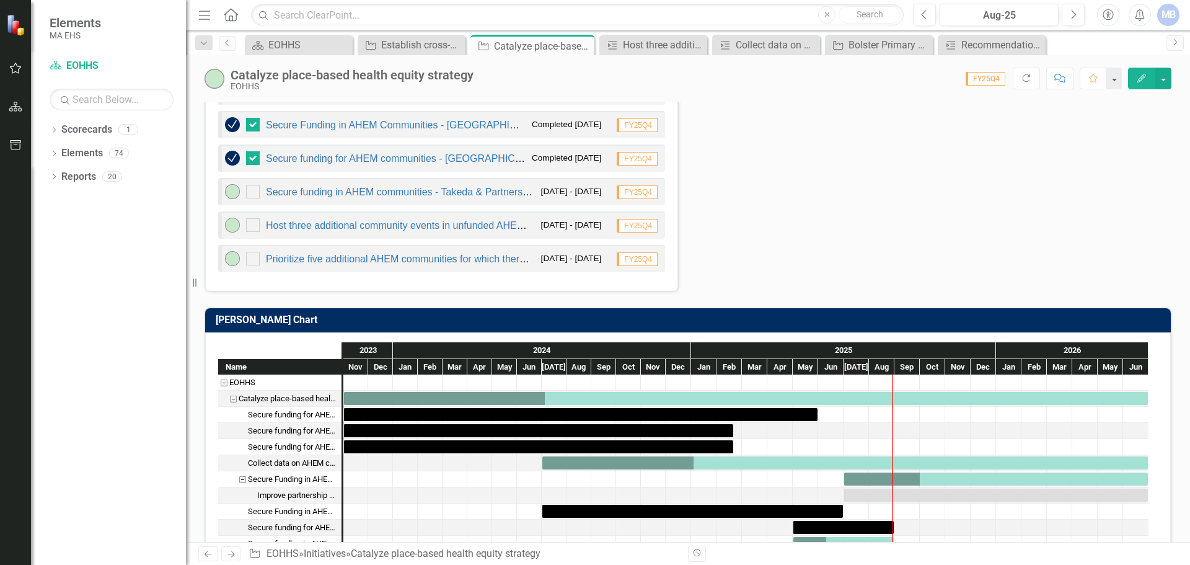
click at [315, 300] on div "[PERSON_NAME] Chart Name EOHHS Catalyze place-based health equity strategy Secu…" at bounding box center [687, 445] width 985 height 306
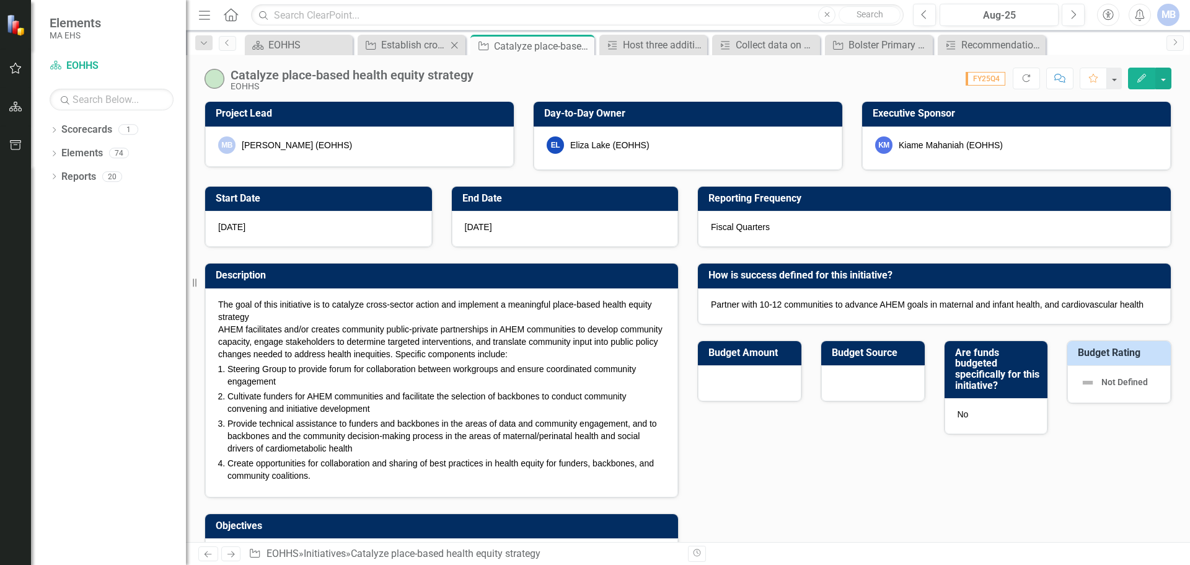
scroll to position [0, 0]
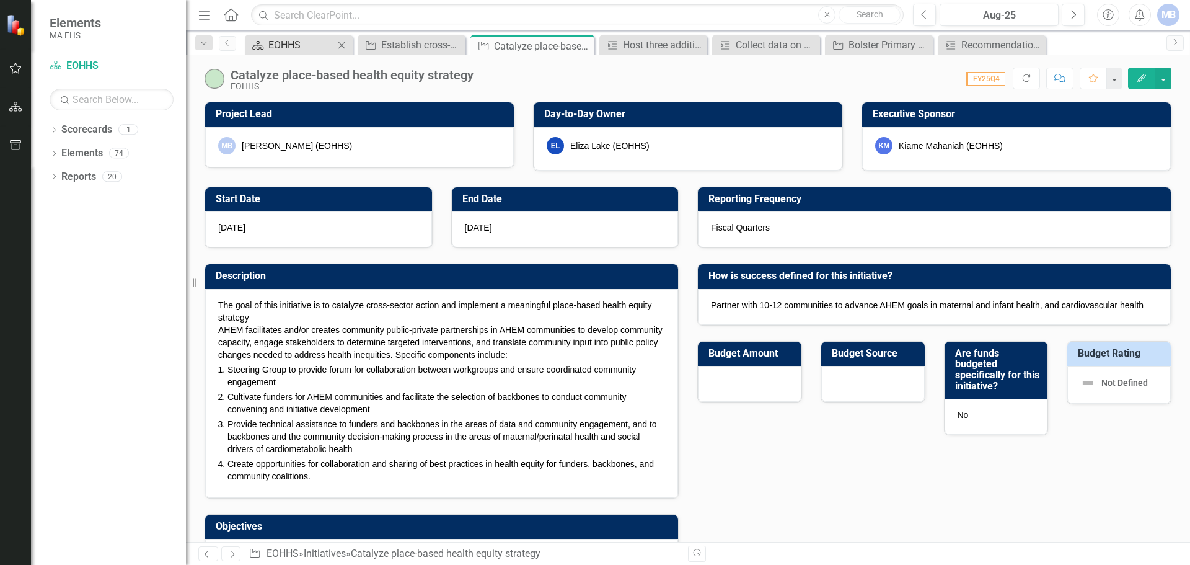
click at [314, 40] on div "EOHHS" at bounding box center [301, 44] width 66 height 15
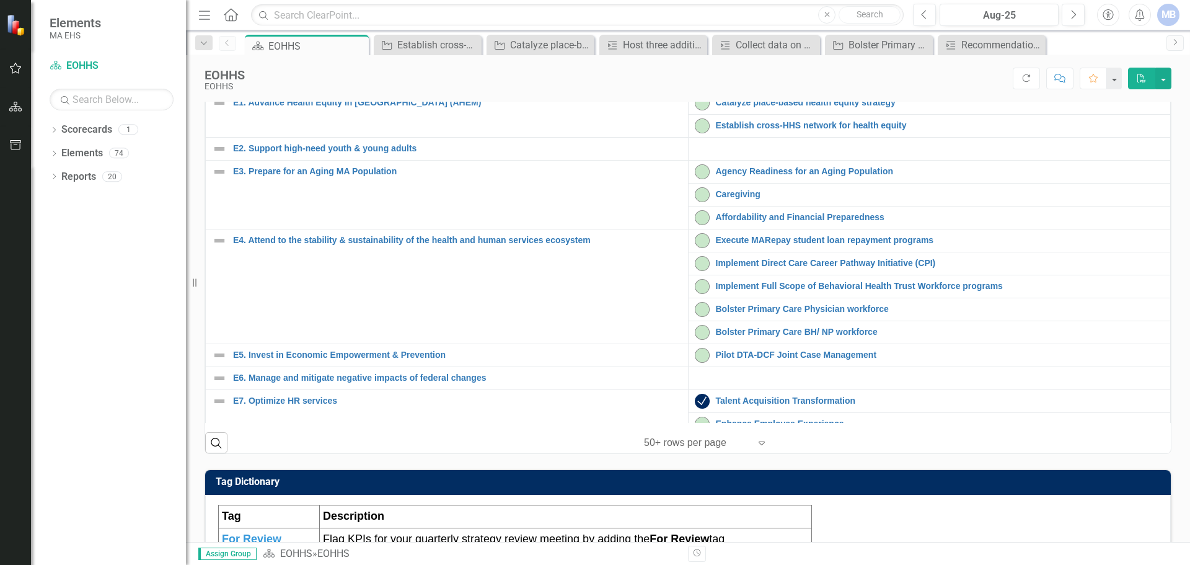
scroll to position [390, 0]
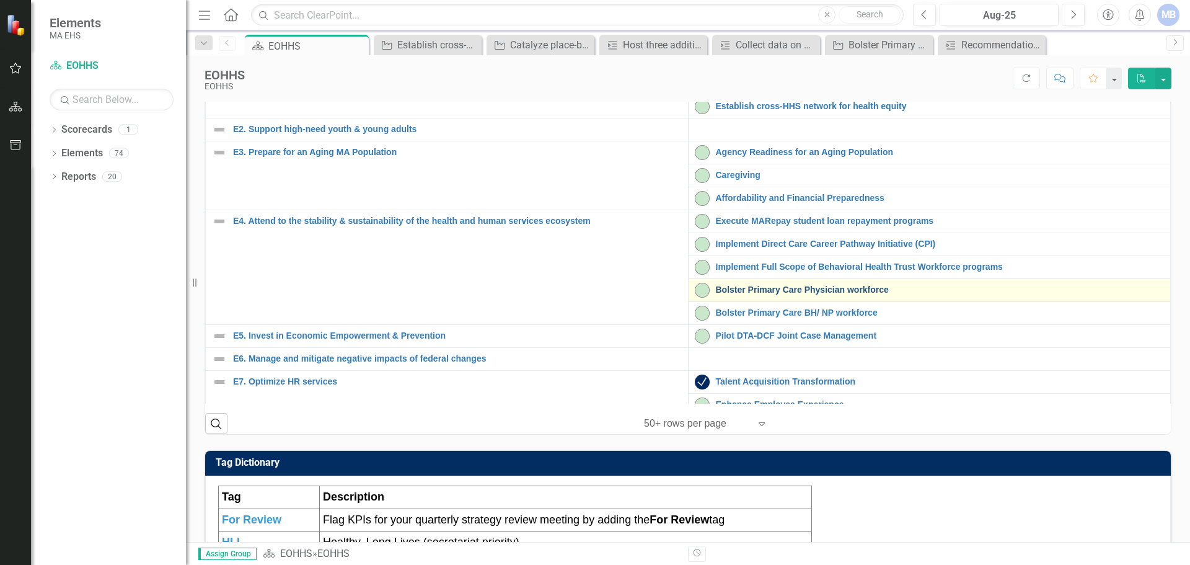
click at [593, 294] on link "Bolster Primary Care Physician workforce" at bounding box center [940, 289] width 449 height 9
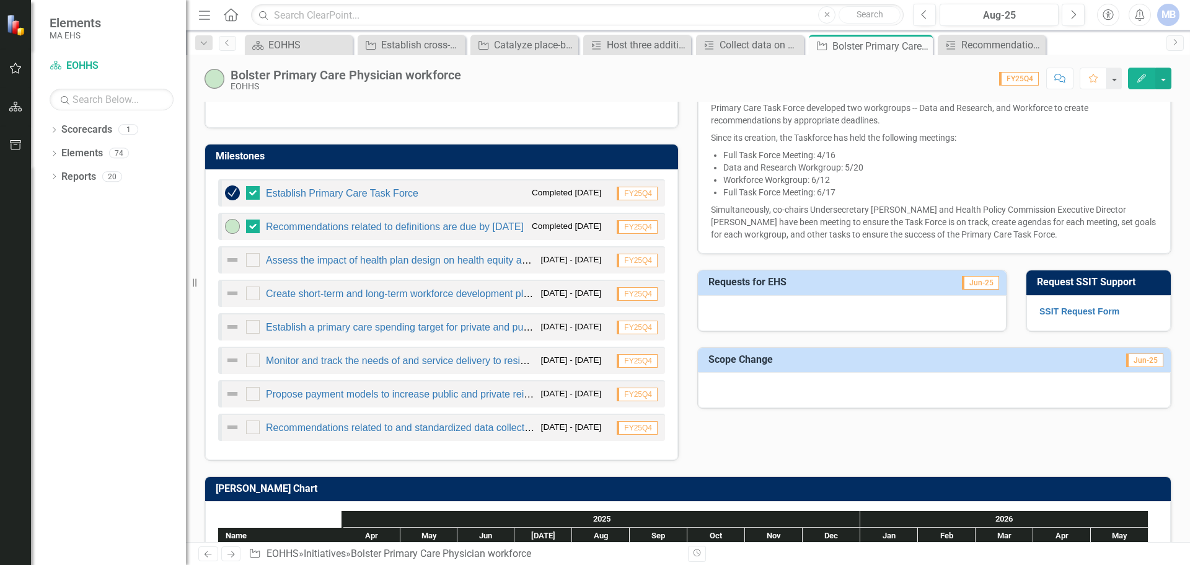
scroll to position [558, 0]
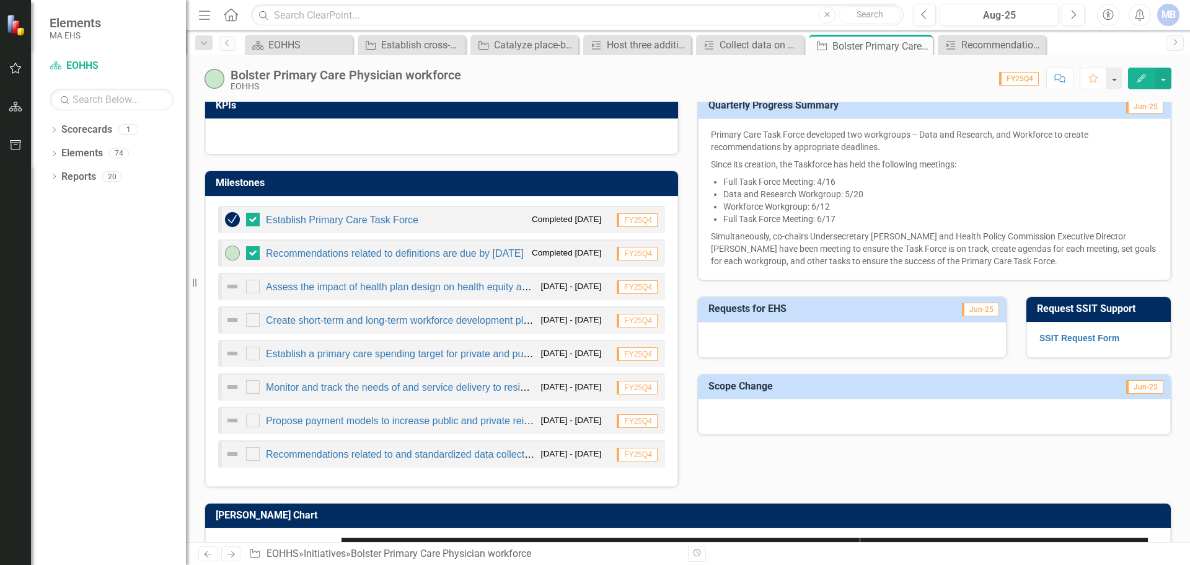
click at [593, 238] on span "Primary Care Task Force developed two workgroups -- Data and Research, and Work…" at bounding box center [934, 197] width 447 height 139
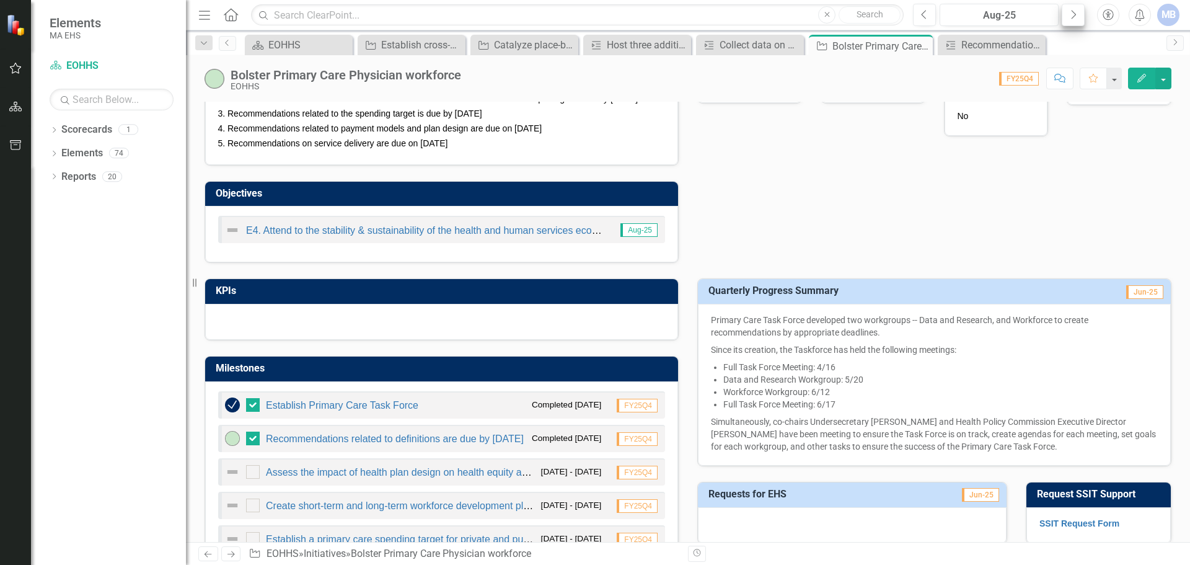
scroll to position [310, 0]
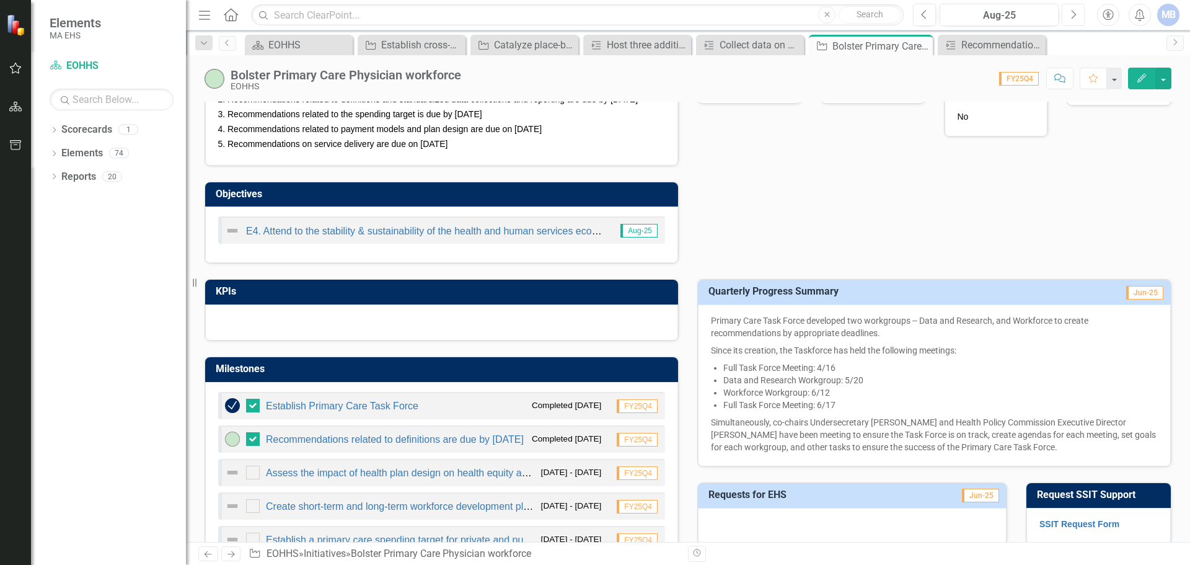
click at [593, 11] on icon "Next" at bounding box center [1073, 14] width 7 height 11
